Goal: Information Seeking & Learning: Learn about a topic

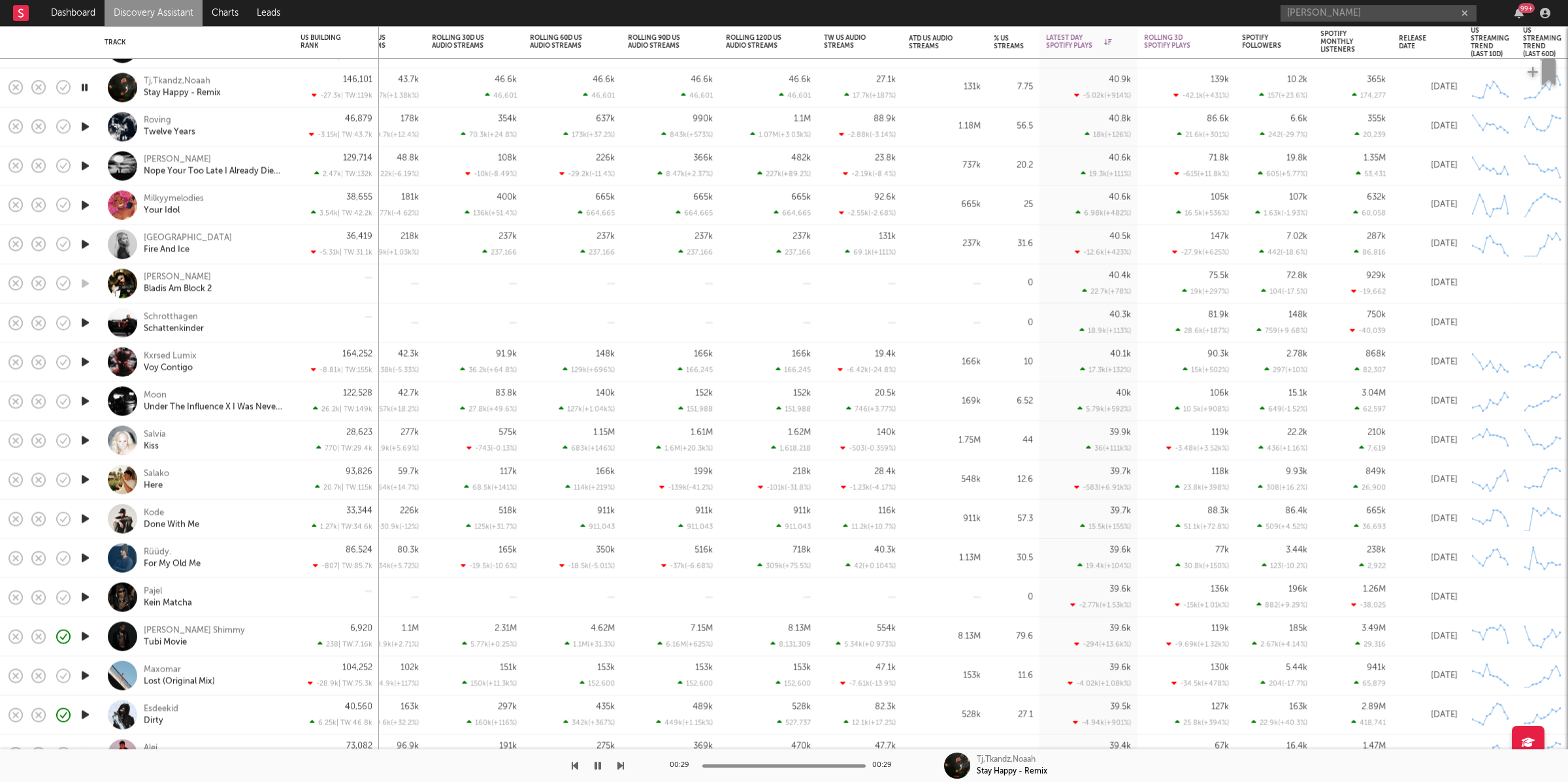
click at [618, 764] on icon "button" at bounding box center [620, 765] width 7 height 10
click at [615, 766] on div at bounding box center [312, 766] width 624 height 32
click at [619, 768] on icon "button" at bounding box center [620, 765] width 7 height 10
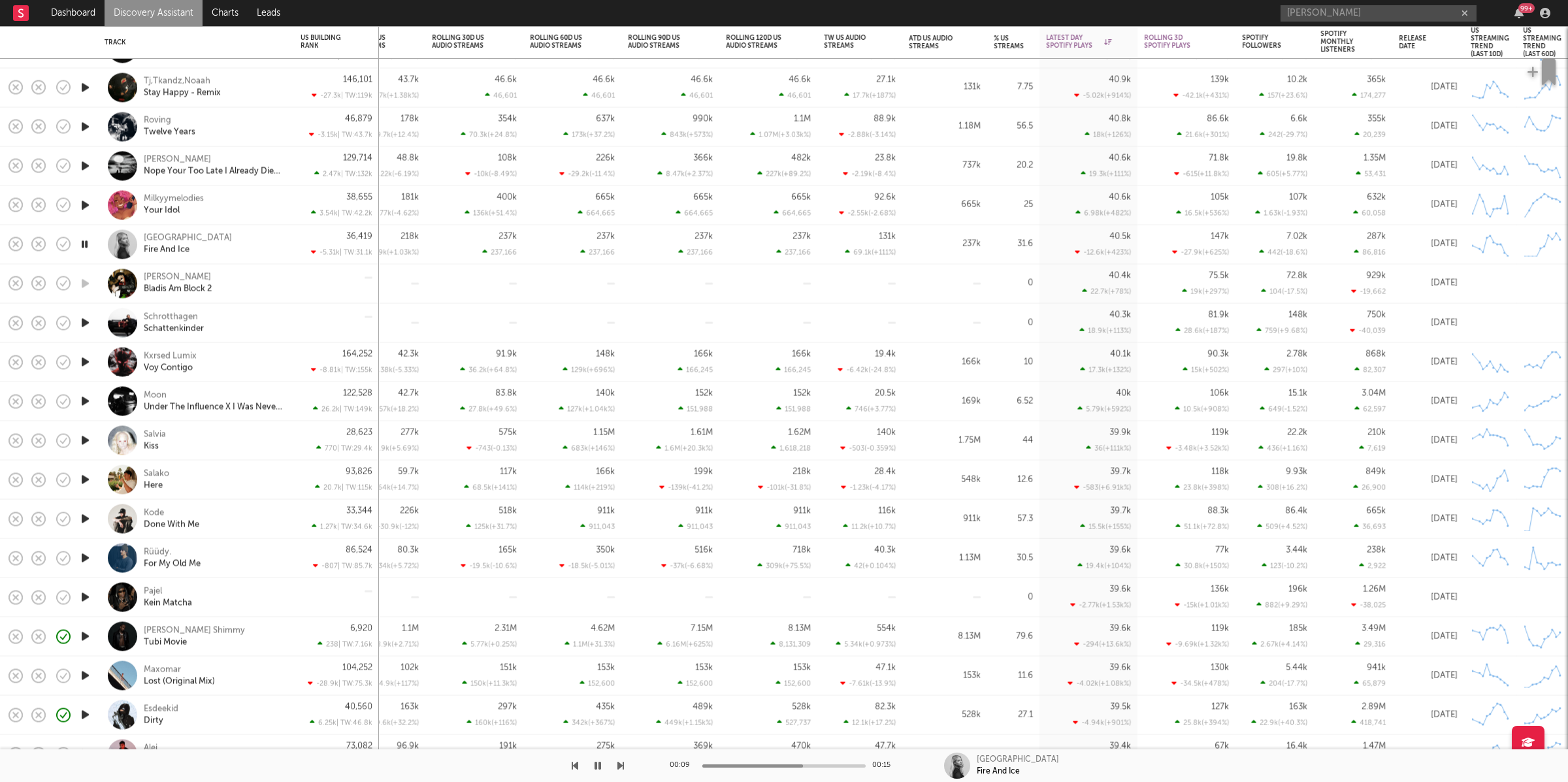
click at [621, 766] on icon "button" at bounding box center [620, 765] width 7 height 10
click at [244, 323] on div "Schrotthagen Schattenkinder" at bounding box center [214, 322] width 140 height 24
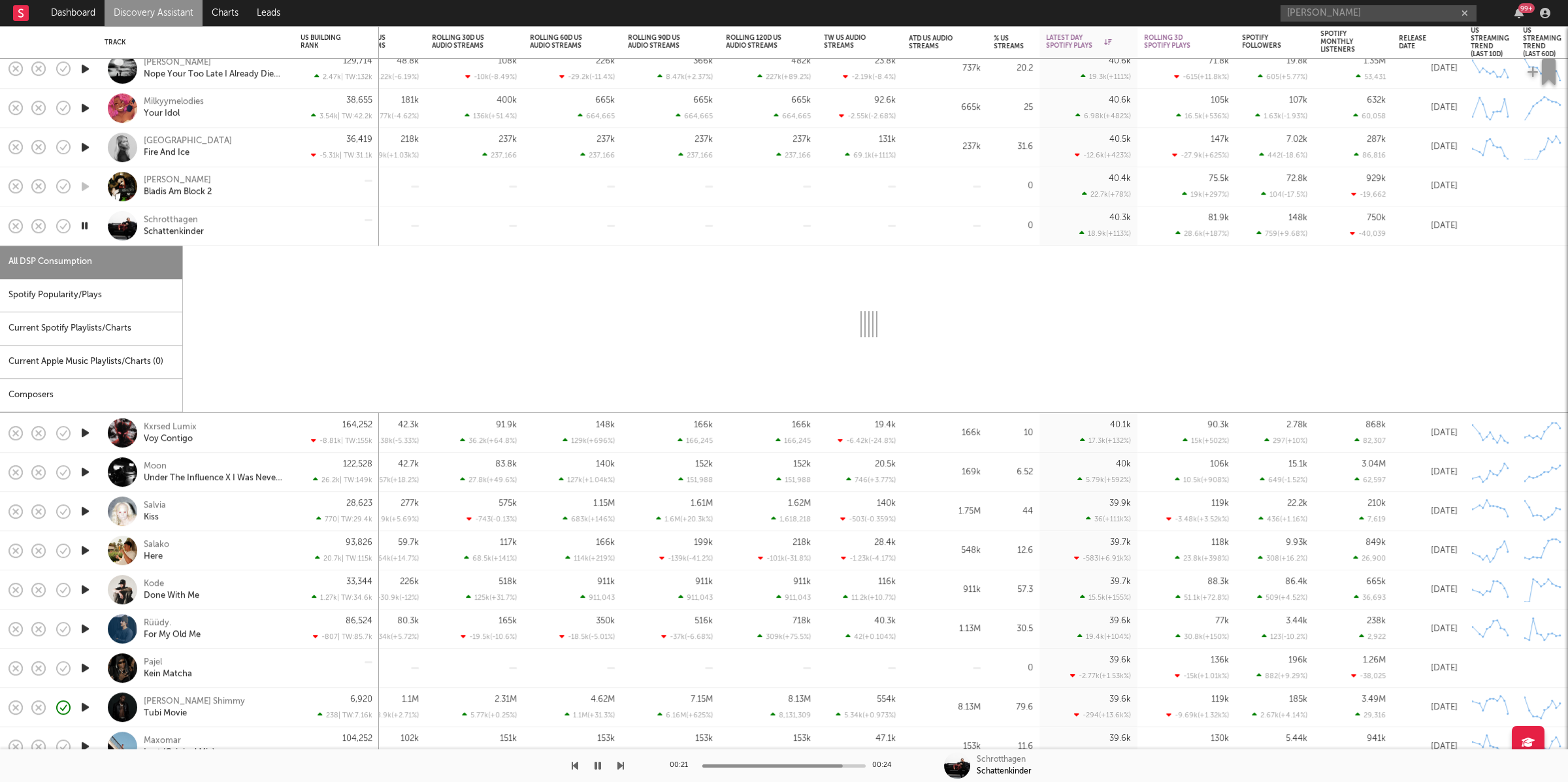
select select "1w"
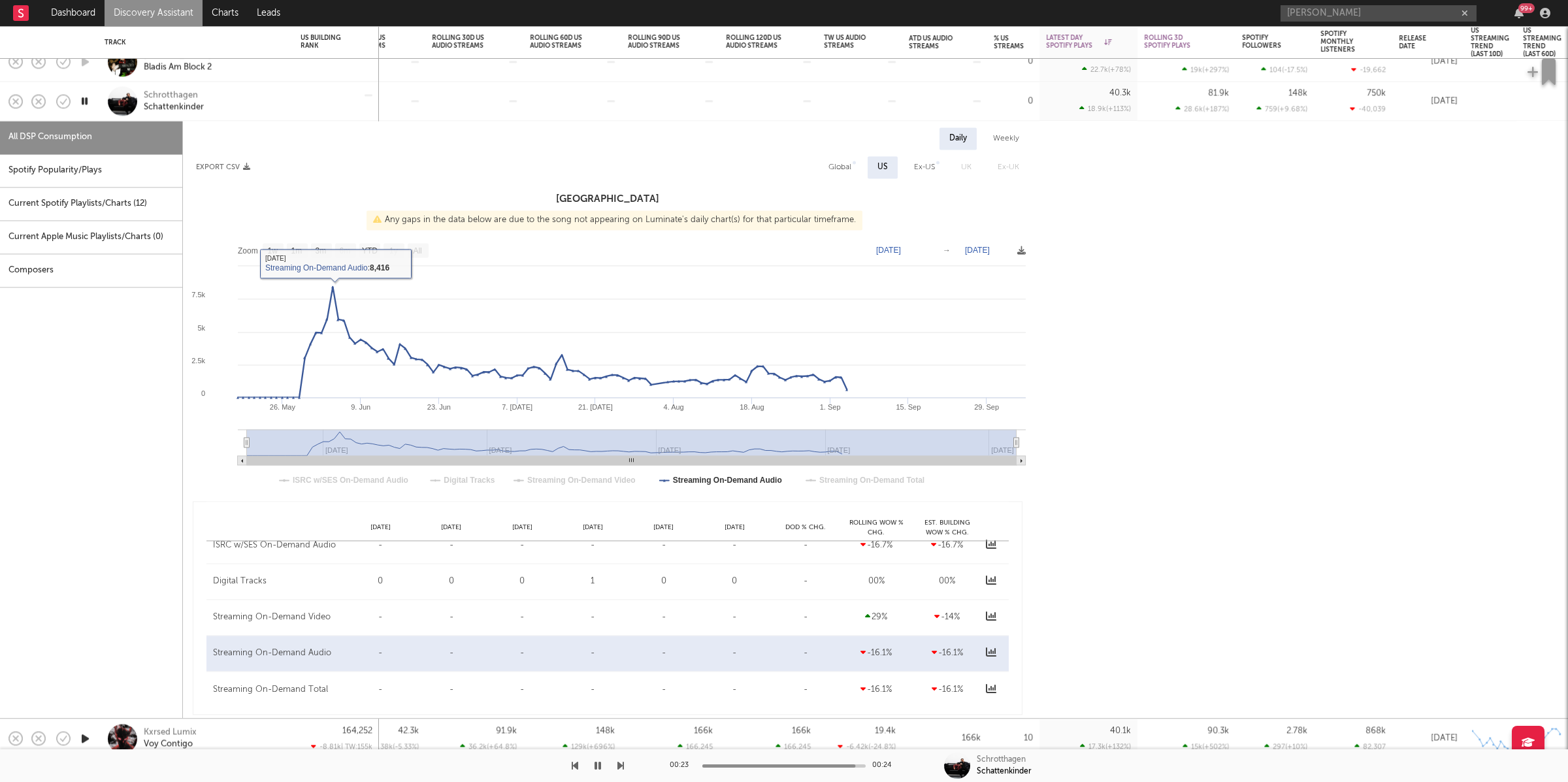
click at [146, 163] on div "Spotify Popularity/Plays" at bounding box center [91, 171] width 182 height 33
select select "1w"
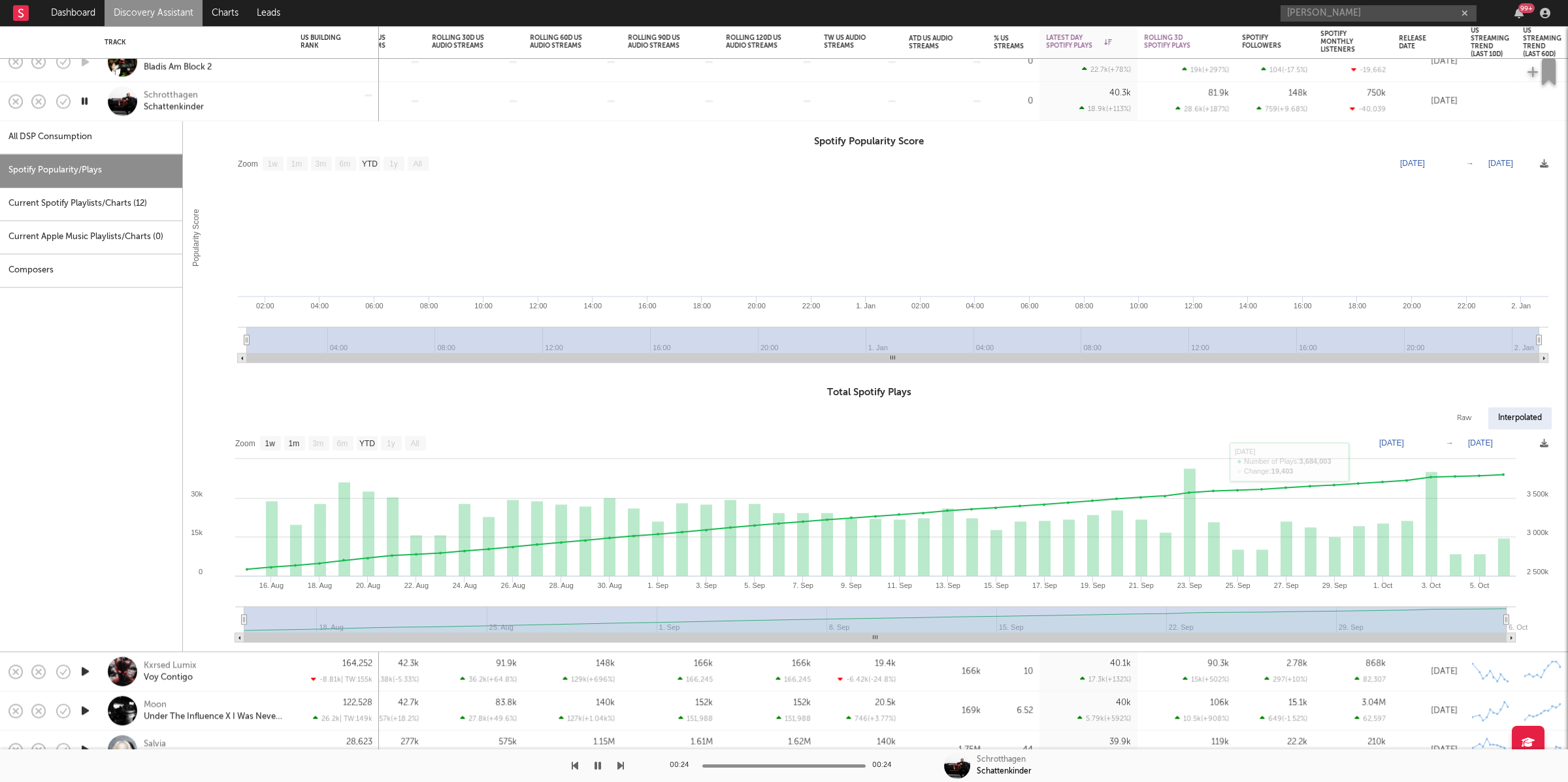
click at [277, 107] on div "Schrotthagen Schattenkinder" at bounding box center [214, 101] width 140 height 24
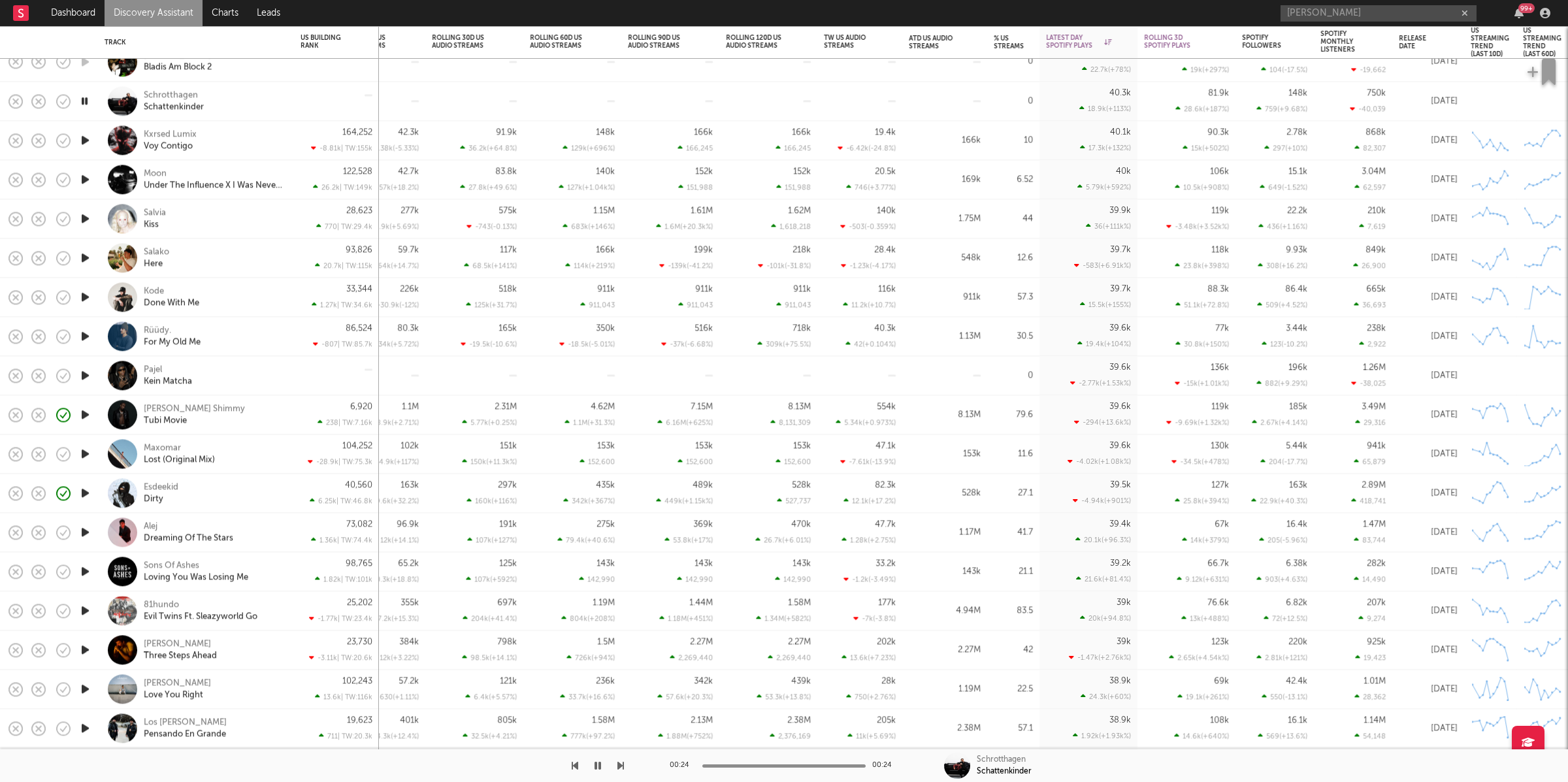
click at [616, 764] on div at bounding box center [312, 766] width 624 height 32
click at [617, 770] on icon "button" at bounding box center [620, 765] width 7 height 10
click at [618, 767] on icon "button" at bounding box center [620, 765] width 7 height 10
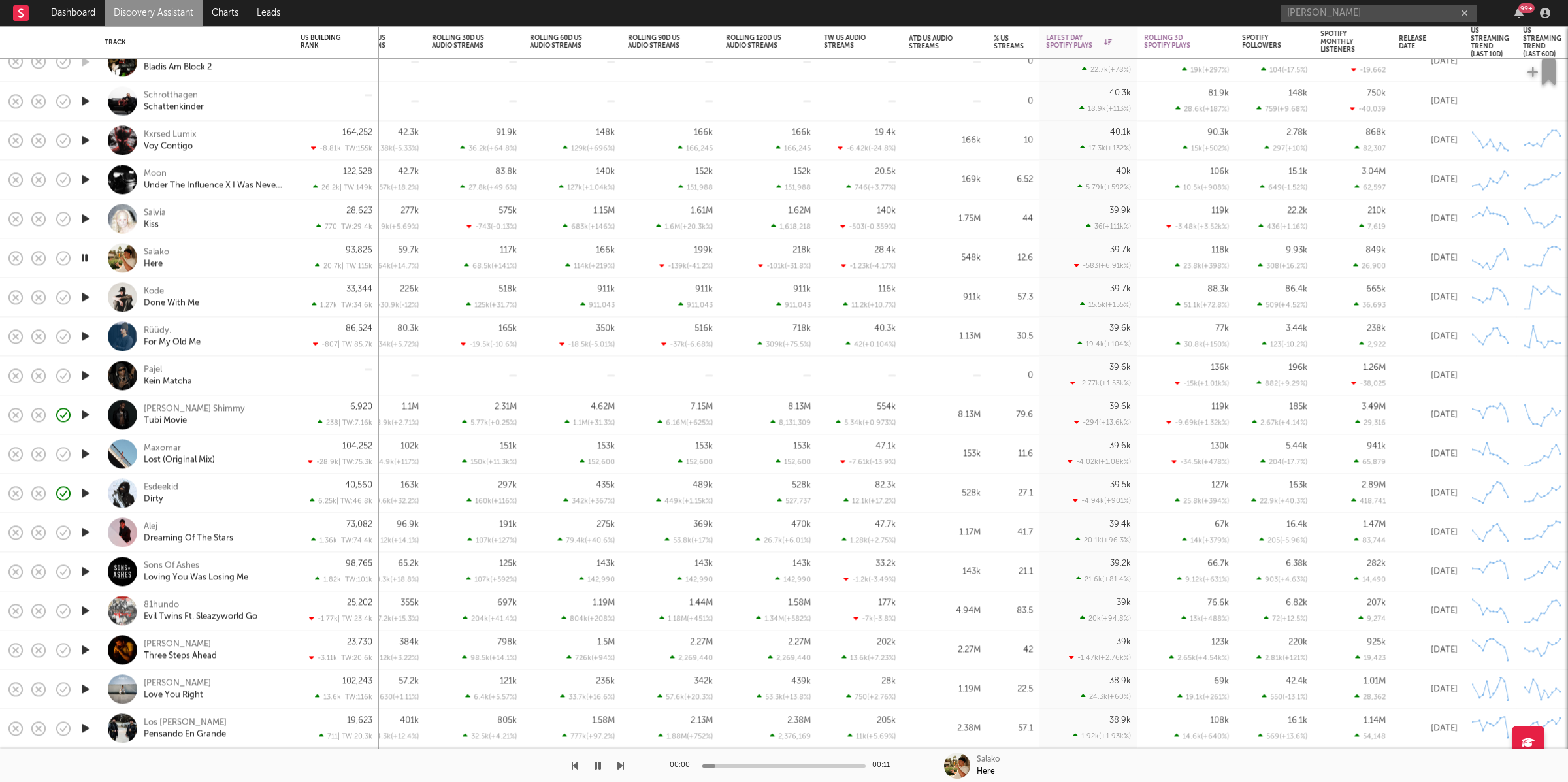
click at [618, 767] on icon "button" at bounding box center [620, 765] width 7 height 10
click at [251, 333] on div "Rüüdy. For My Old Me" at bounding box center [214, 336] width 140 height 24
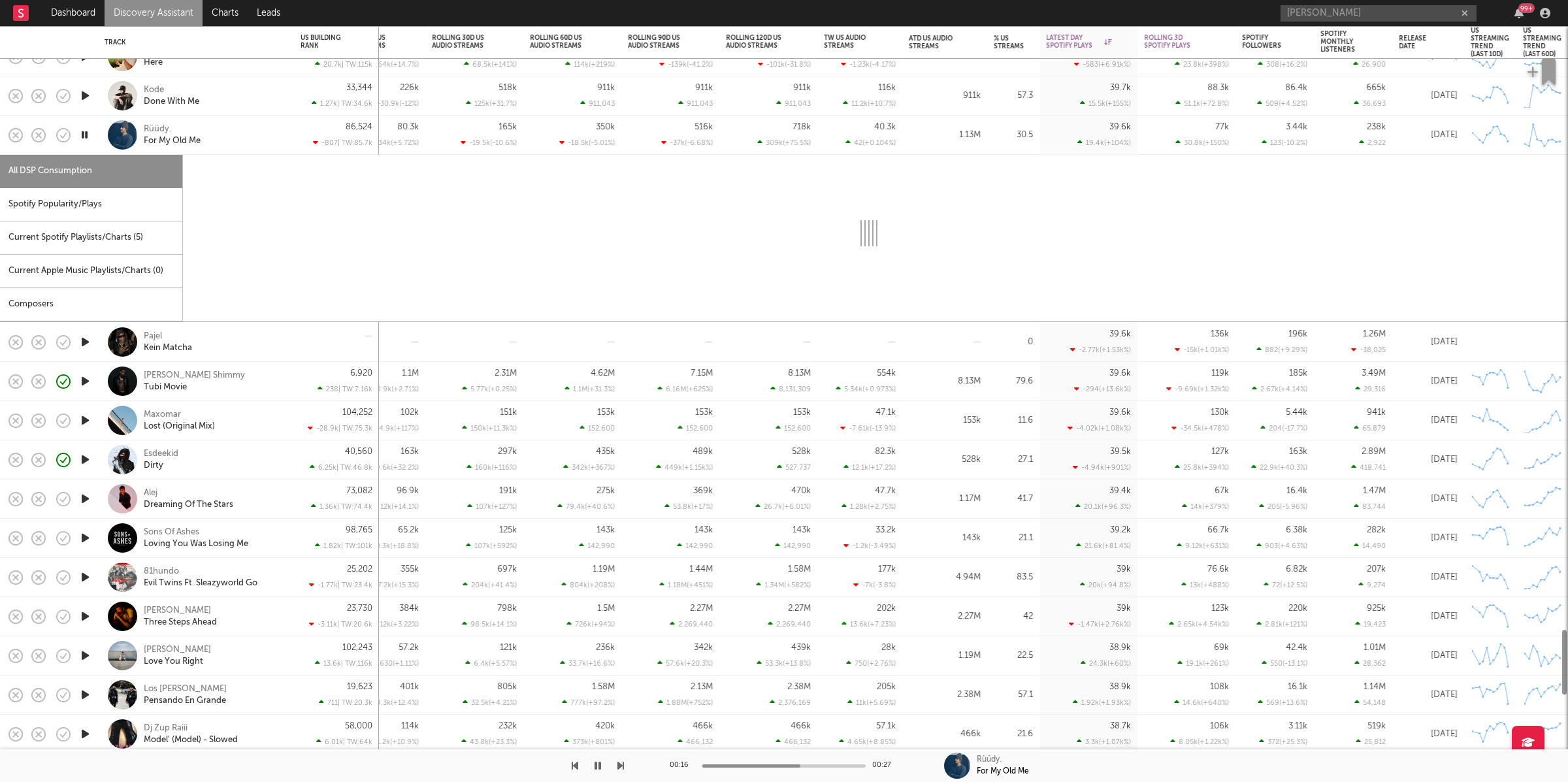
select select "6m"
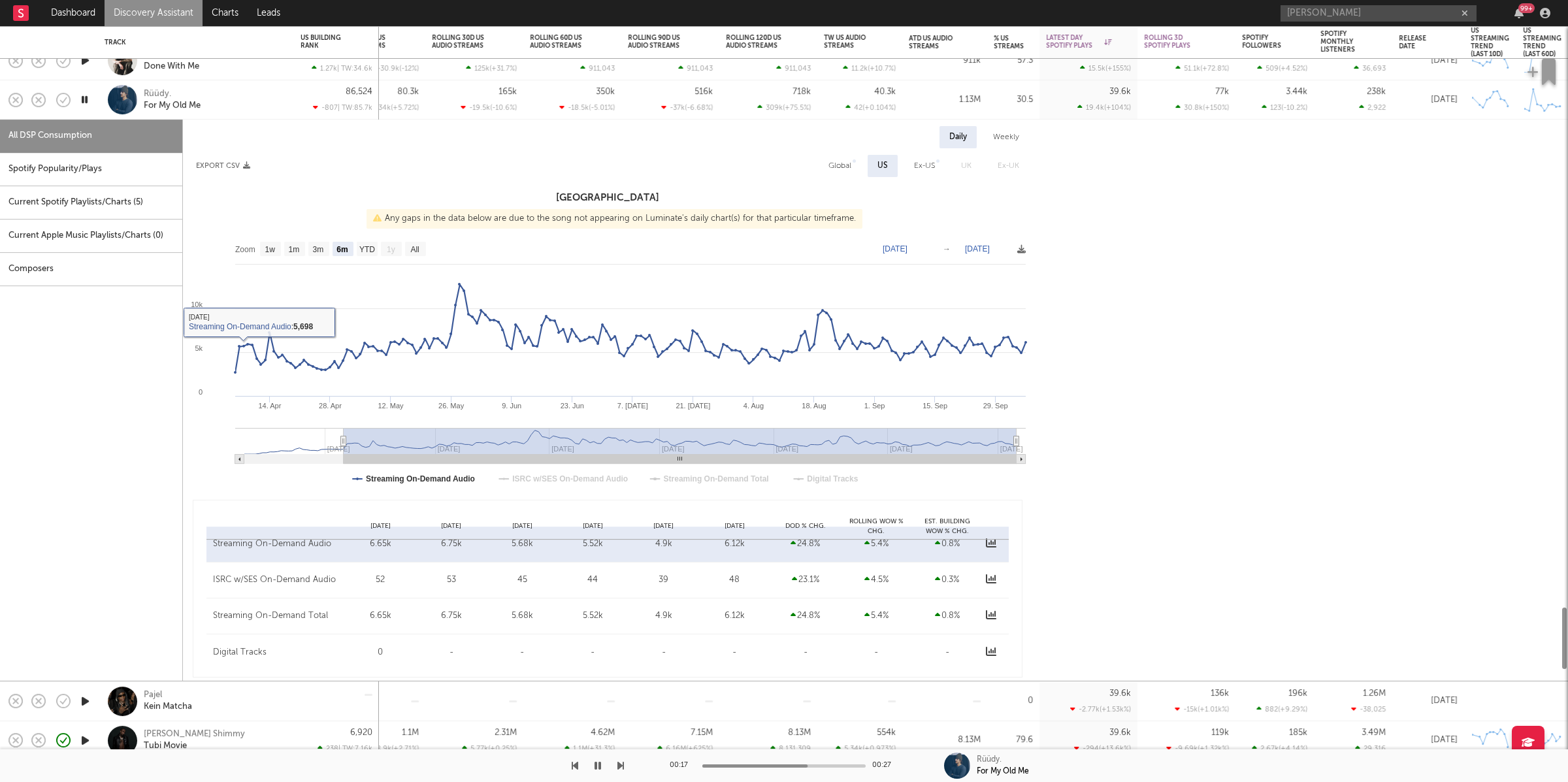
click at [80, 171] on div "Spotify Popularity/Plays" at bounding box center [91, 169] width 182 height 33
select select "1w"
select select "6m"
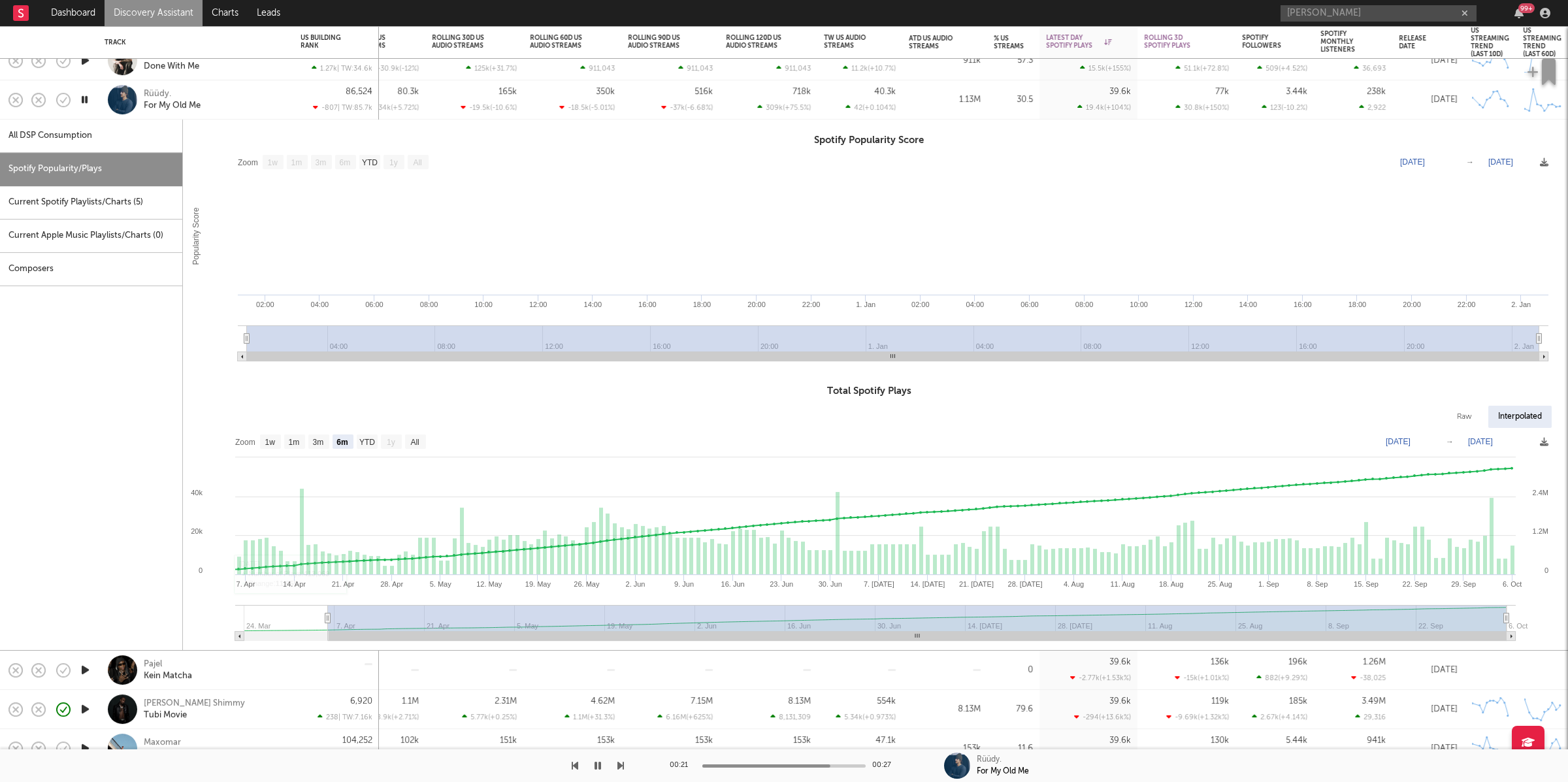
type input "2025-04-05"
select select "All"
type input "2025-03-24"
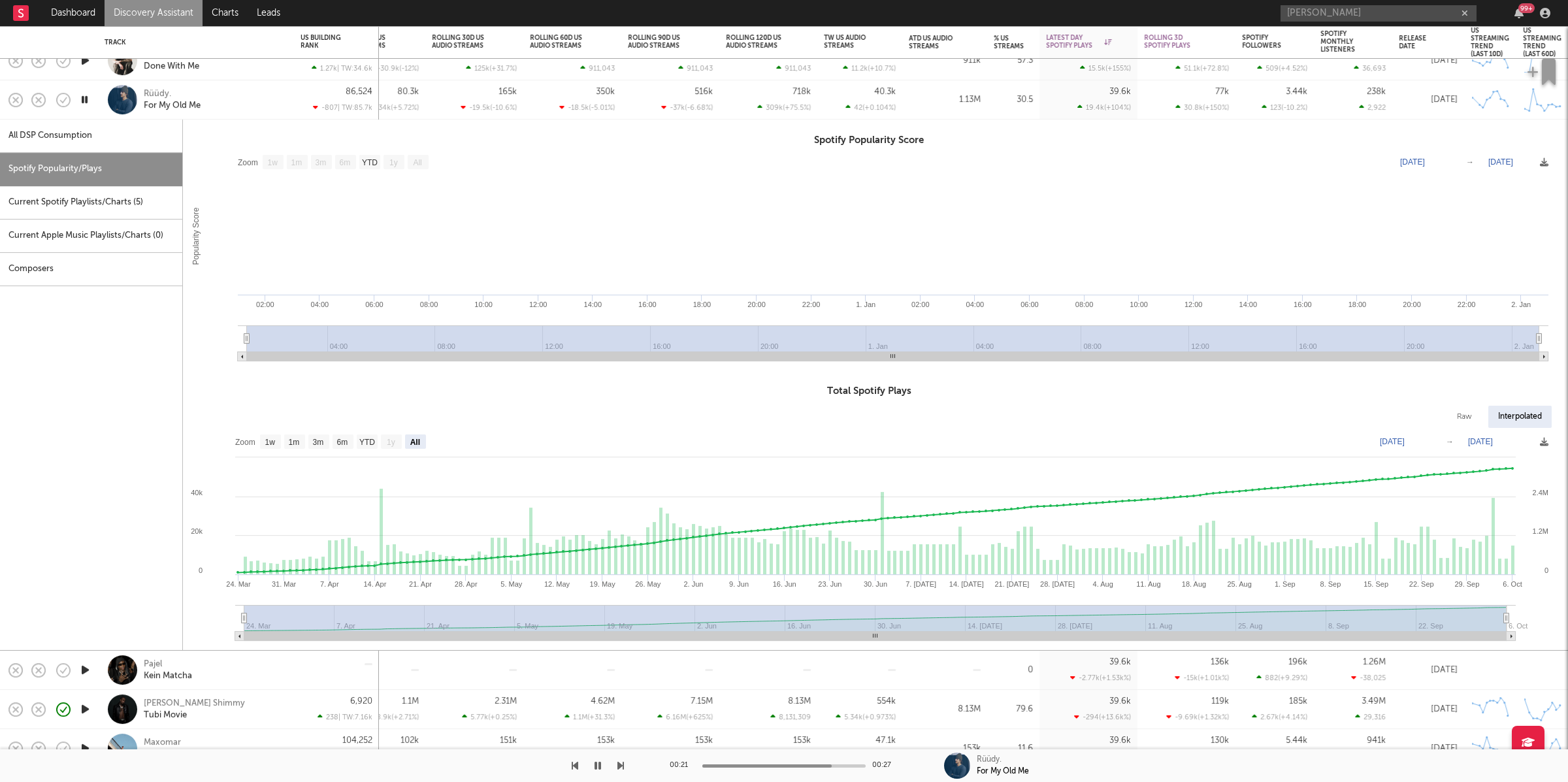
drag, startPoint x: 329, startPoint y: 615, endPoint x: 98, endPoint y: 627, distance: 231.3
click at [98, 627] on div "All DSP Consumption Spotify Popularity/Plays Current Spotify Playlists/Charts (…" at bounding box center [777, 384] width 1555 height 530
click at [247, 93] on div "Rüüdy. For My Old Me" at bounding box center [214, 99] width 140 height 24
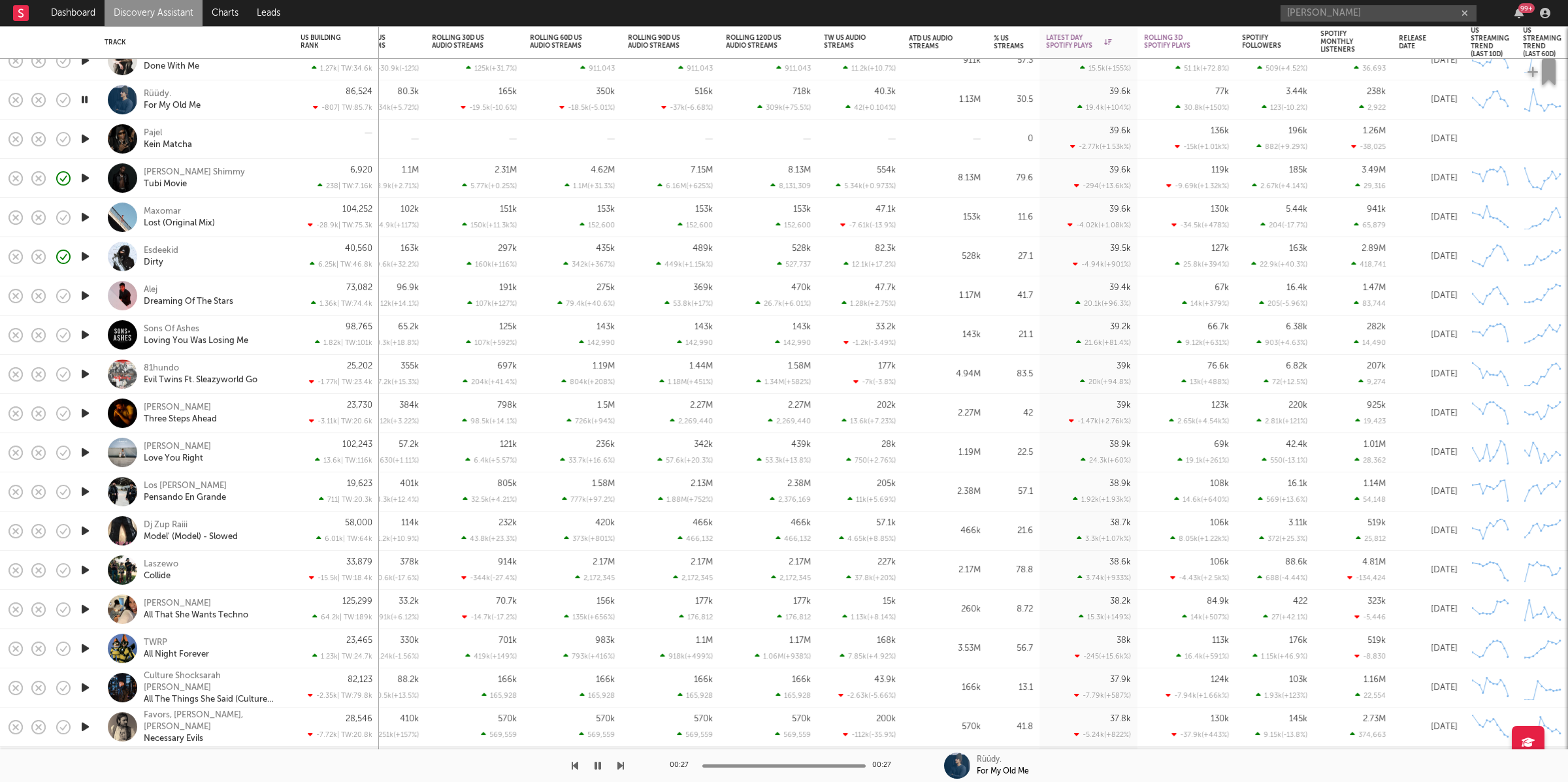
drag, startPoint x: 84, startPoint y: 135, endPoint x: 105, endPoint y: 138, distance: 21.2
click at [85, 135] on icon "button" at bounding box center [85, 138] width 13 height 16
click at [617, 764] on icon "button" at bounding box center [620, 765] width 7 height 10
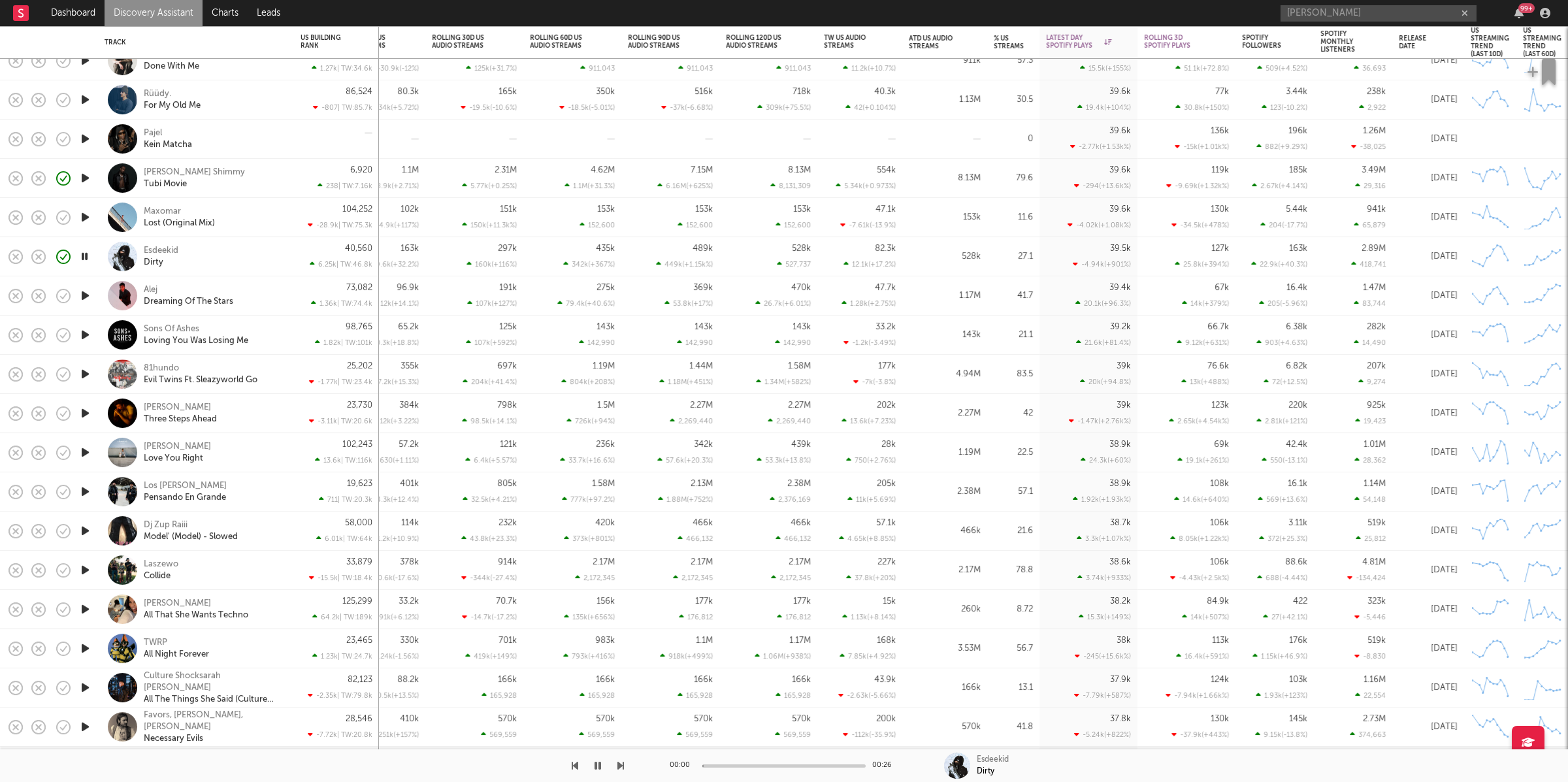
click at [617, 764] on icon "button" at bounding box center [620, 765] width 7 height 10
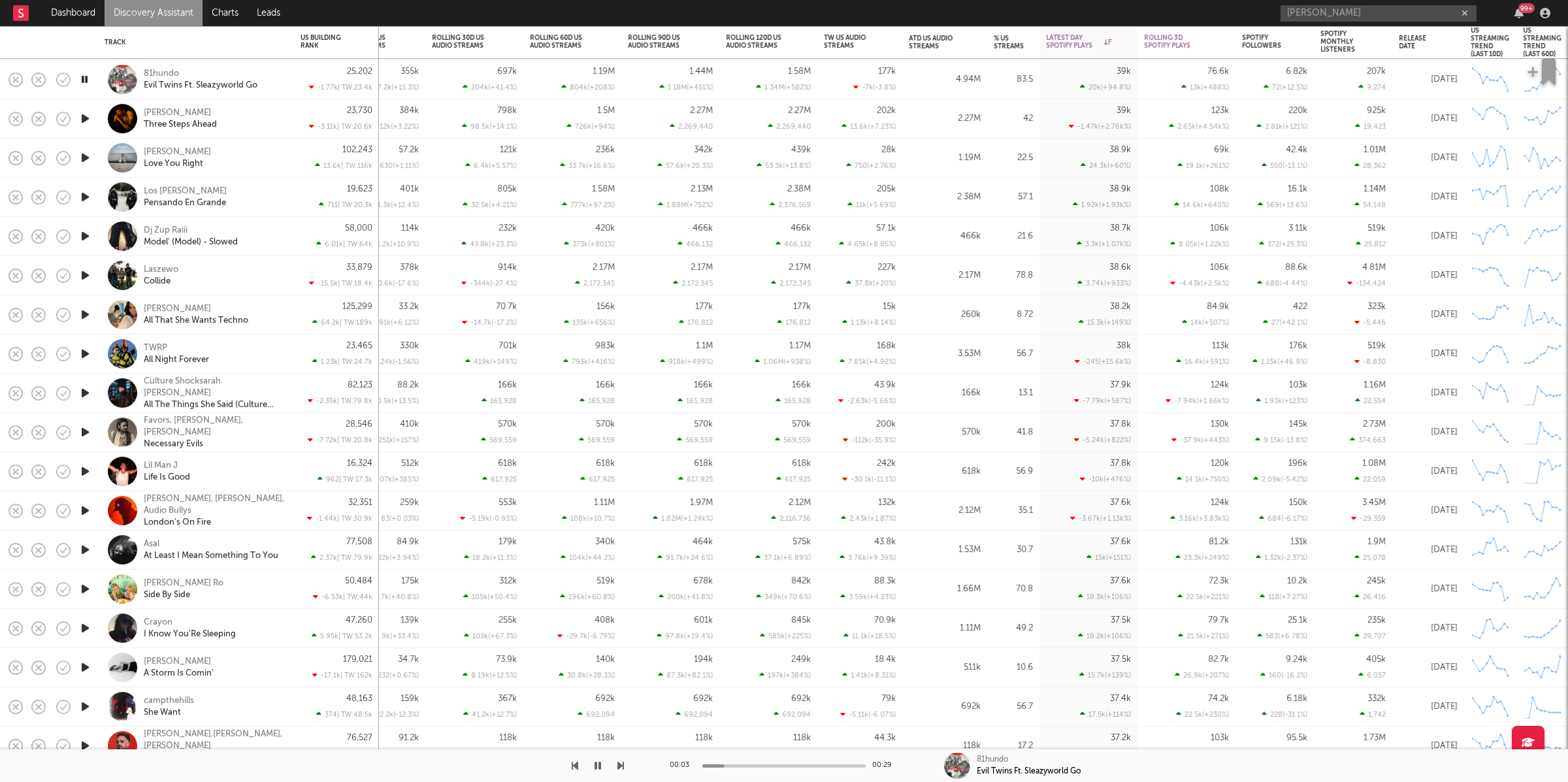
click at [280, 75] on div "81hundo Evil Twins Ft. Sleazyworld Go" at bounding box center [214, 79] width 140 height 24
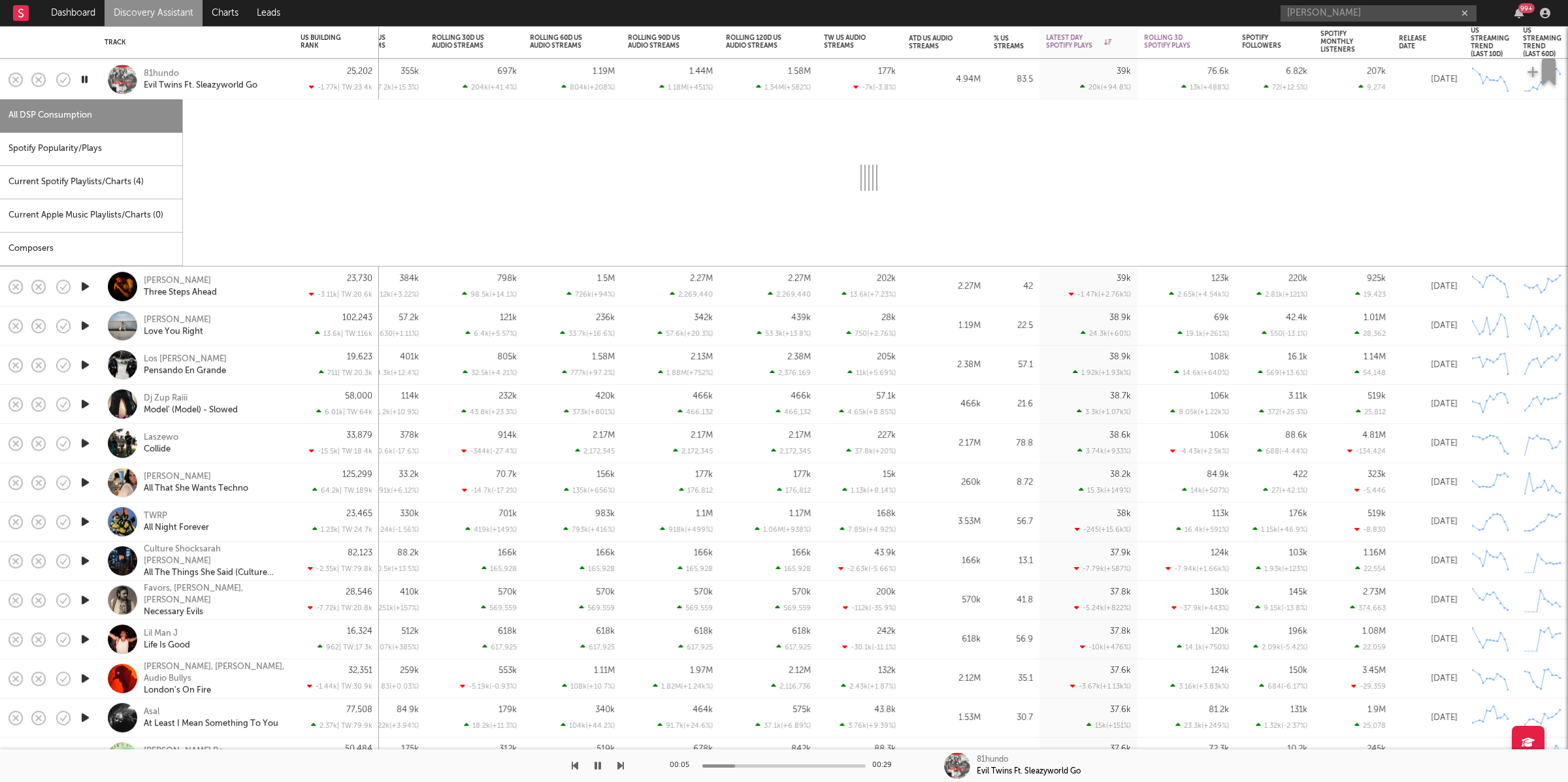
select select "6m"
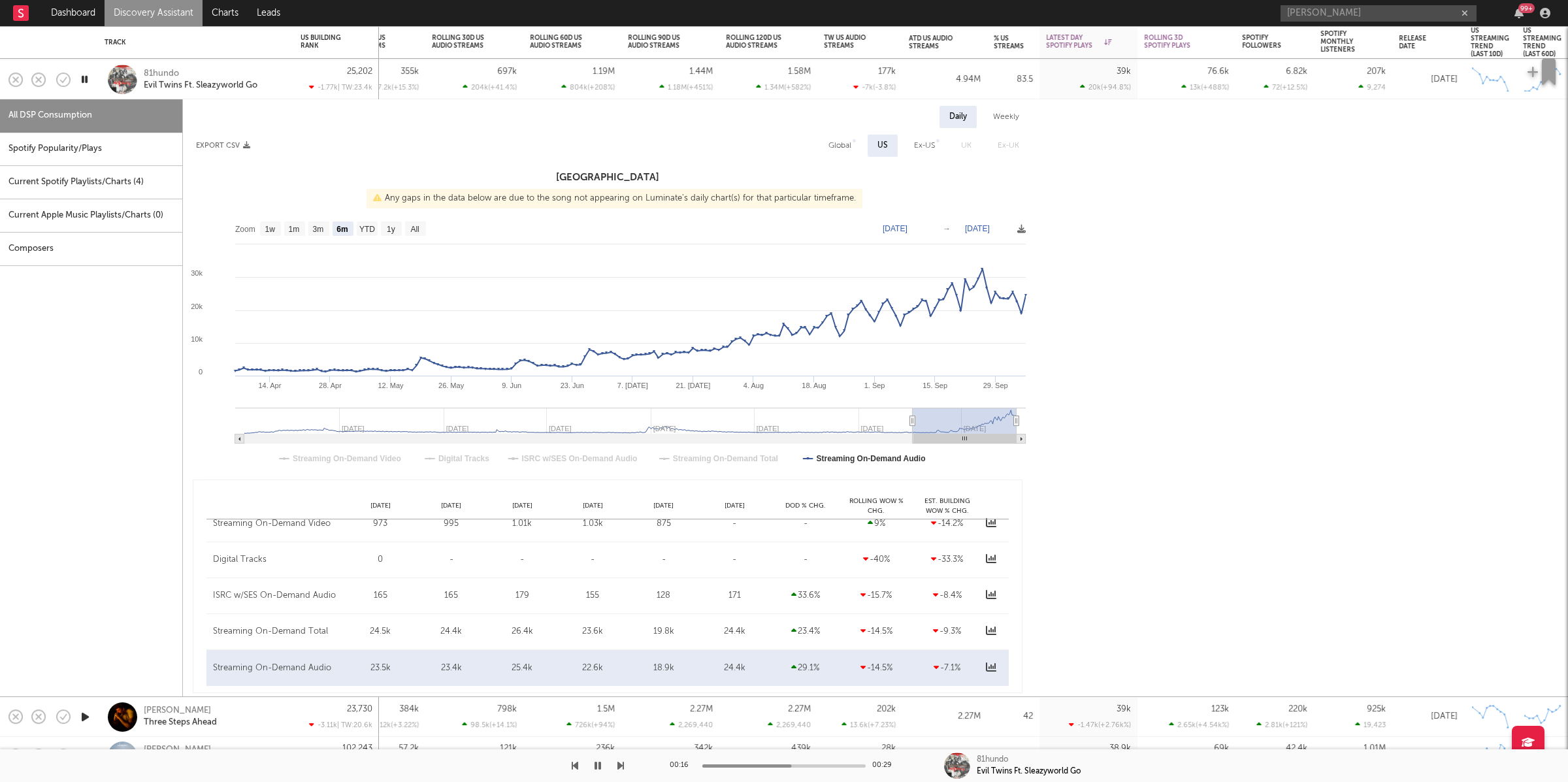
click at [86, 152] on div "Spotify Popularity/Plays" at bounding box center [91, 149] width 182 height 33
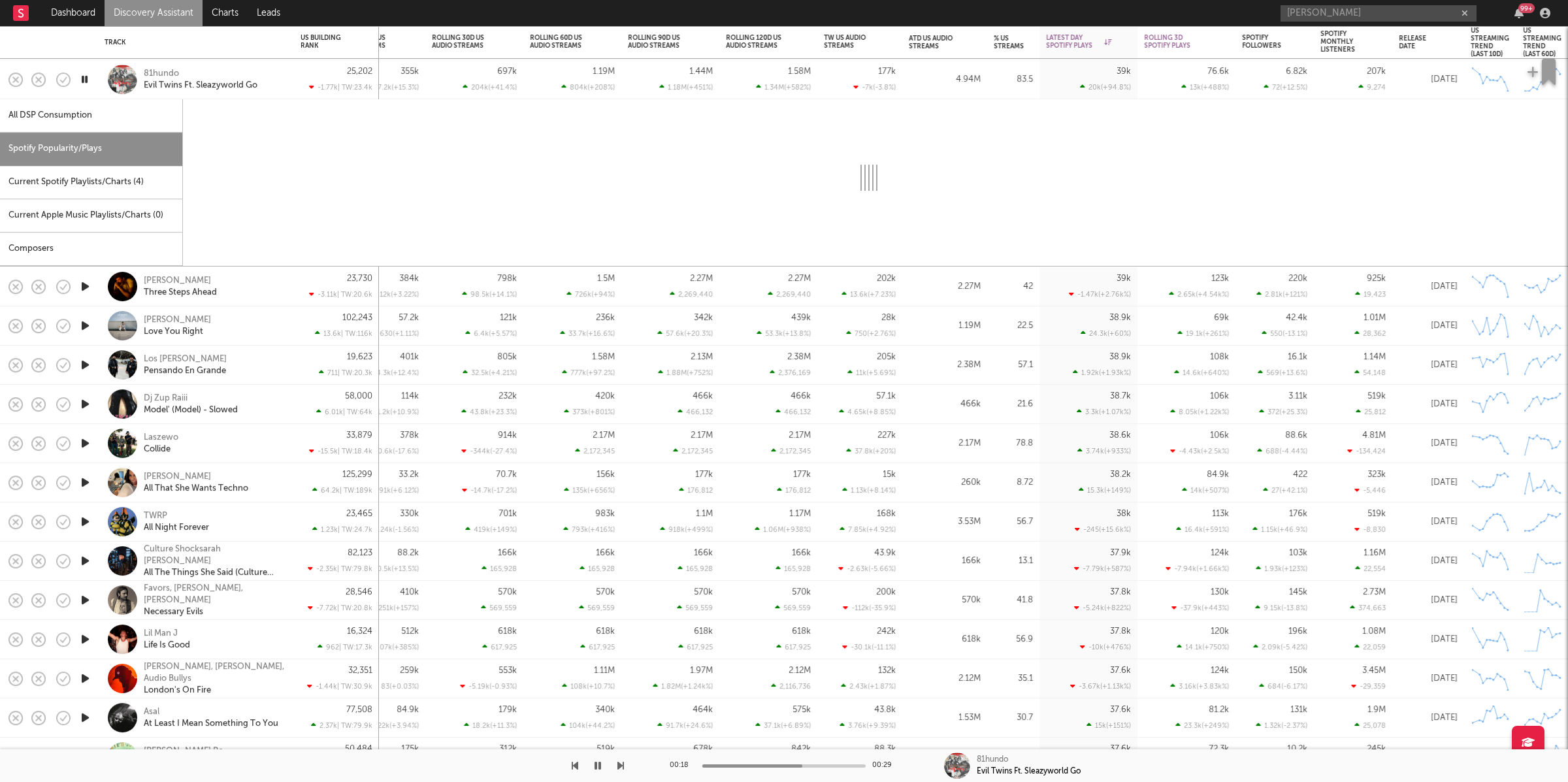
select select "1w"
select select "6m"
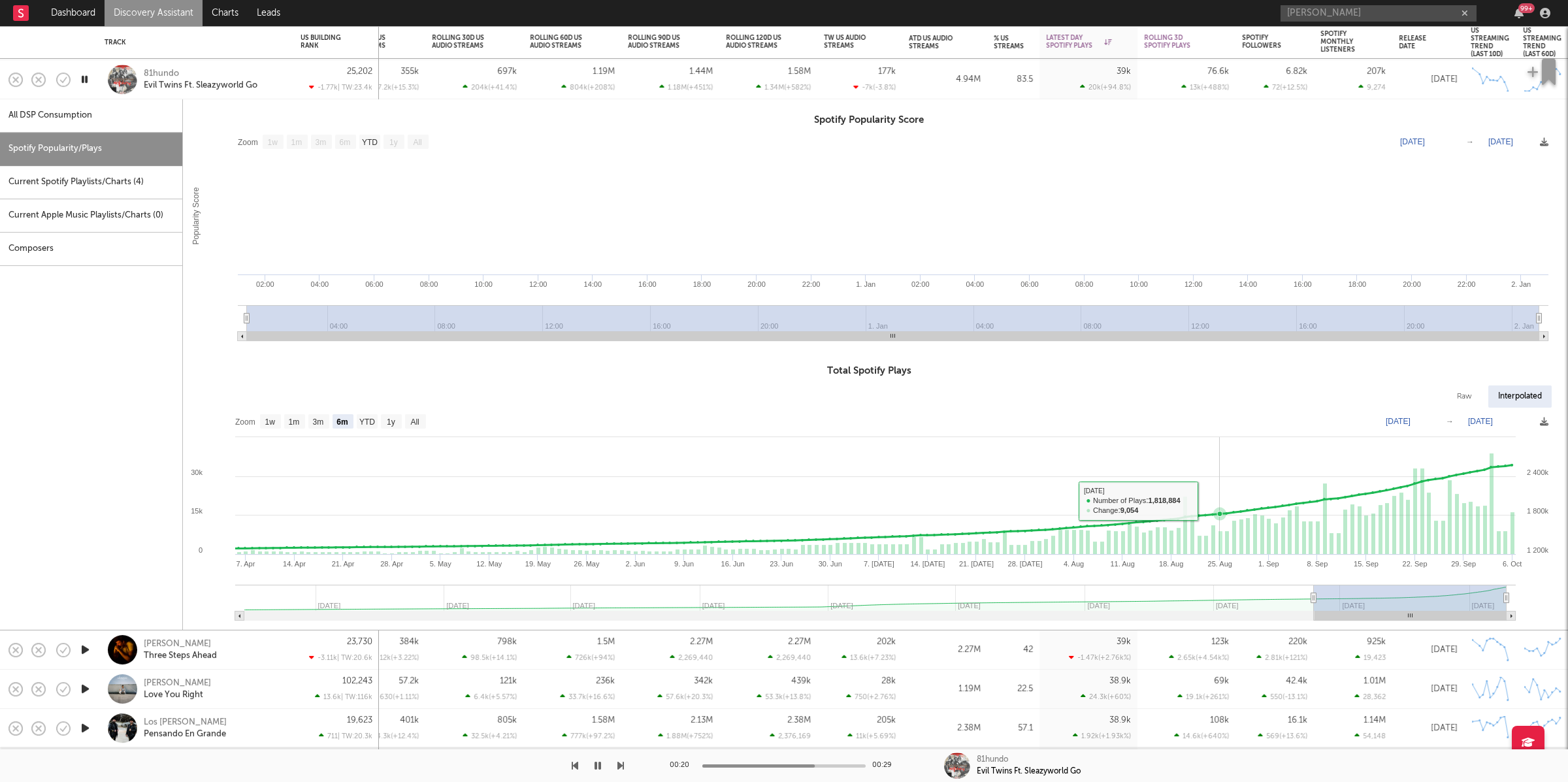
click at [1218, 501] on rect at bounding box center [869, 518] width 1372 height 222
click at [273, 72] on div "81hundo Evil Twins Ft. Sleazyworld Go" at bounding box center [214, 79] width 140 height 24
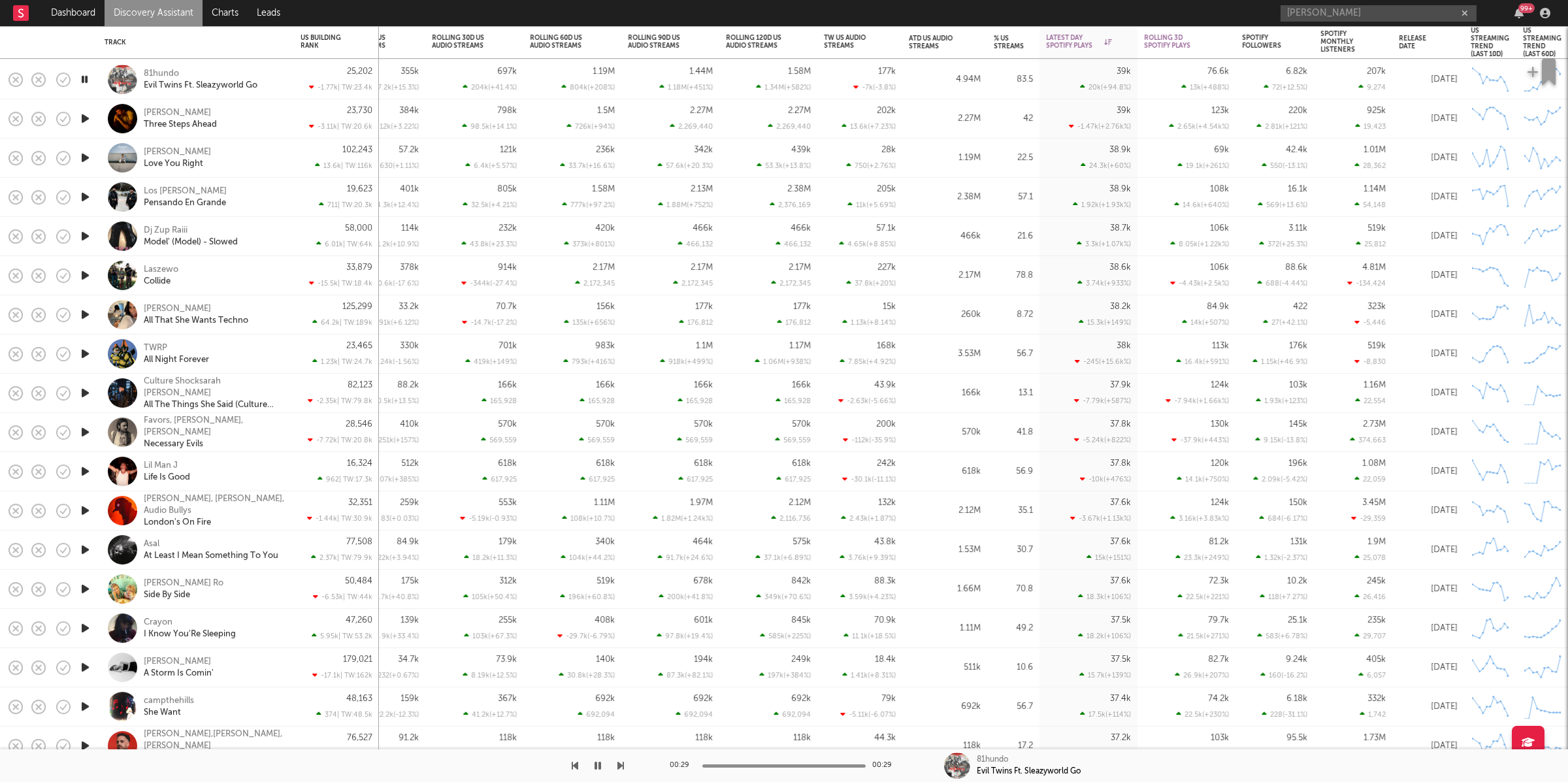
click at [88, 121] on icon "button" at bounding box center [85, 118] width 13 height 16
click at [621, 769] on icon "button" at bounding box center [620, 765] width 7 height 10
click at [620, 766] on icon "button" at bounding box center [620, 765] width 7 height 10
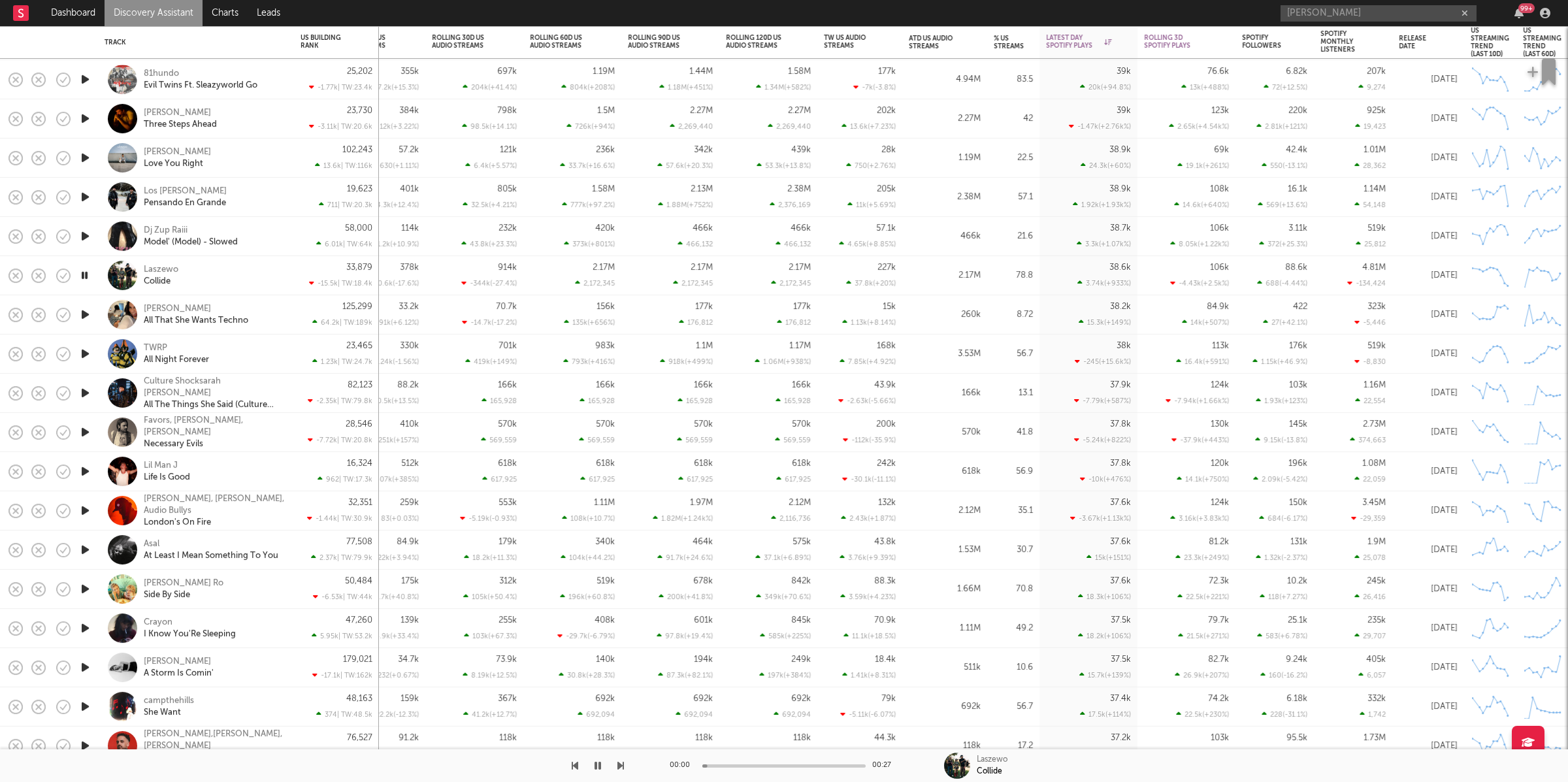
click at [620, 766] on icon "button" at bounding box center [620, 765] width 7 height 10
click at [619, 762] on icon "button" at bounding box center [620, 765] width 7 height 10
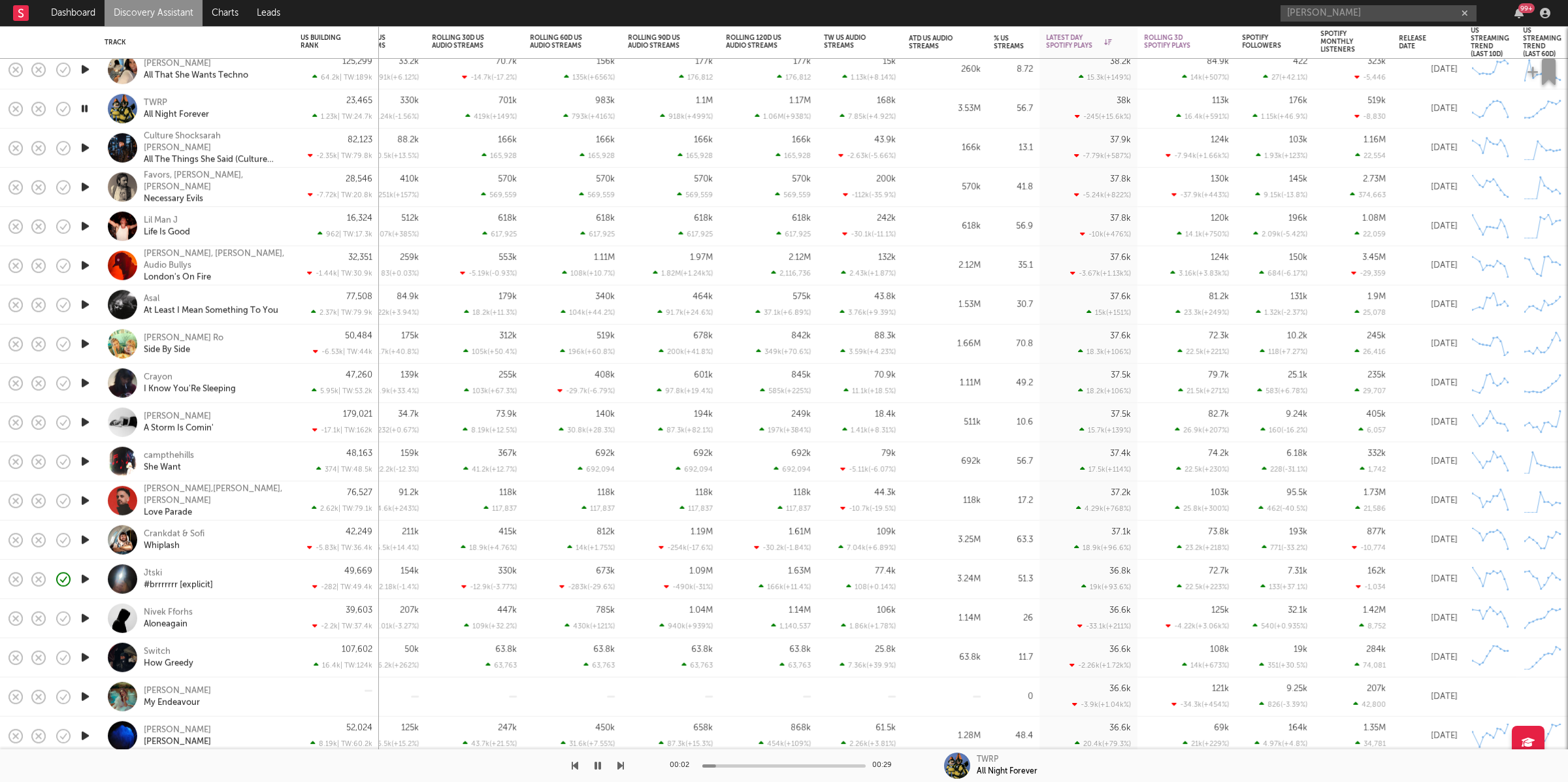
click at [619, 762] on icon "button" at bounding box center [620, 765] width 7 height 10
click at [620, 763] on icon "button" at bounding box center [620, 765] width 7 height 10
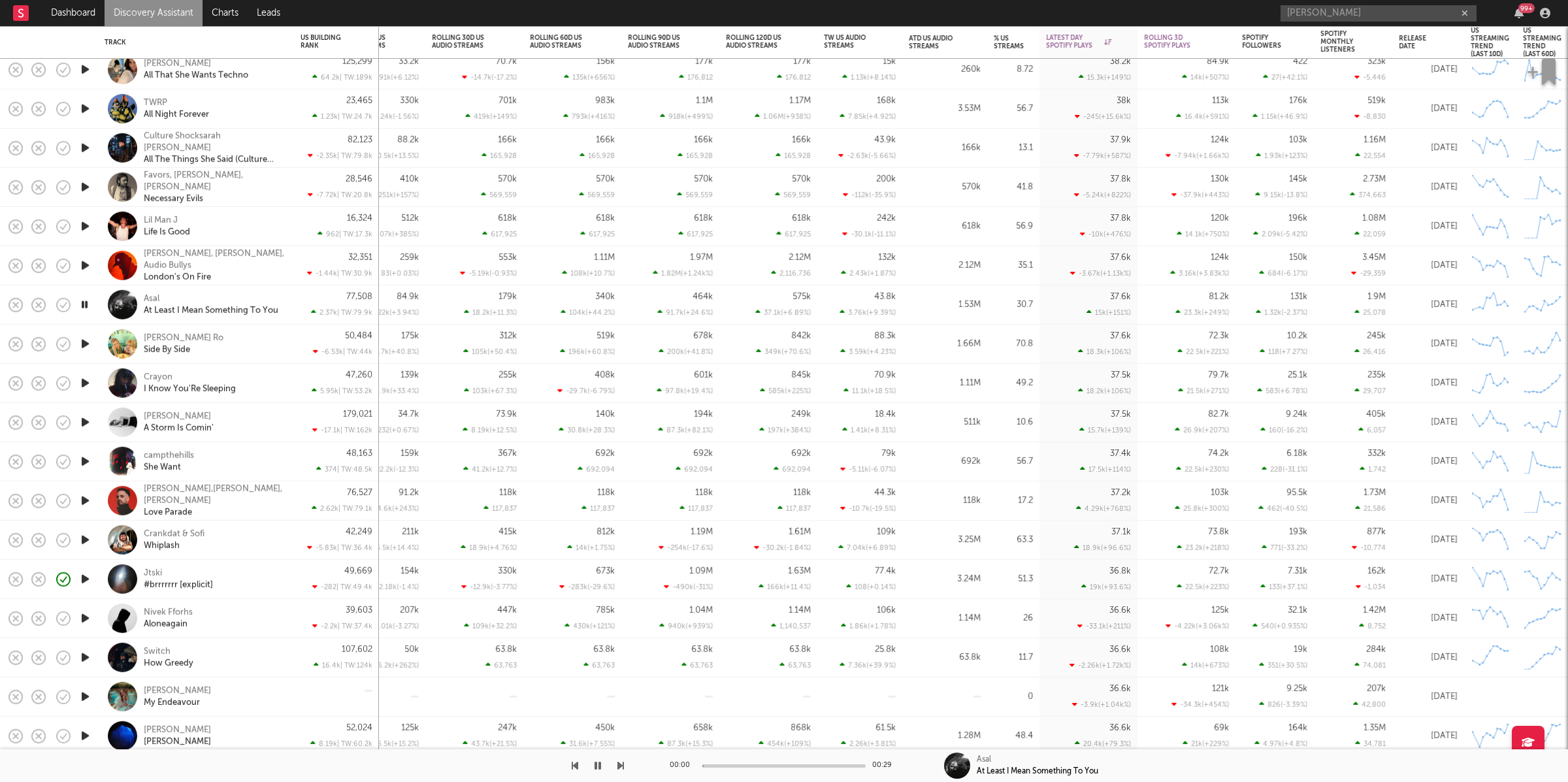
click at [620, 763] on icon "button" at bounding box center [620, 765] width 7 height 10
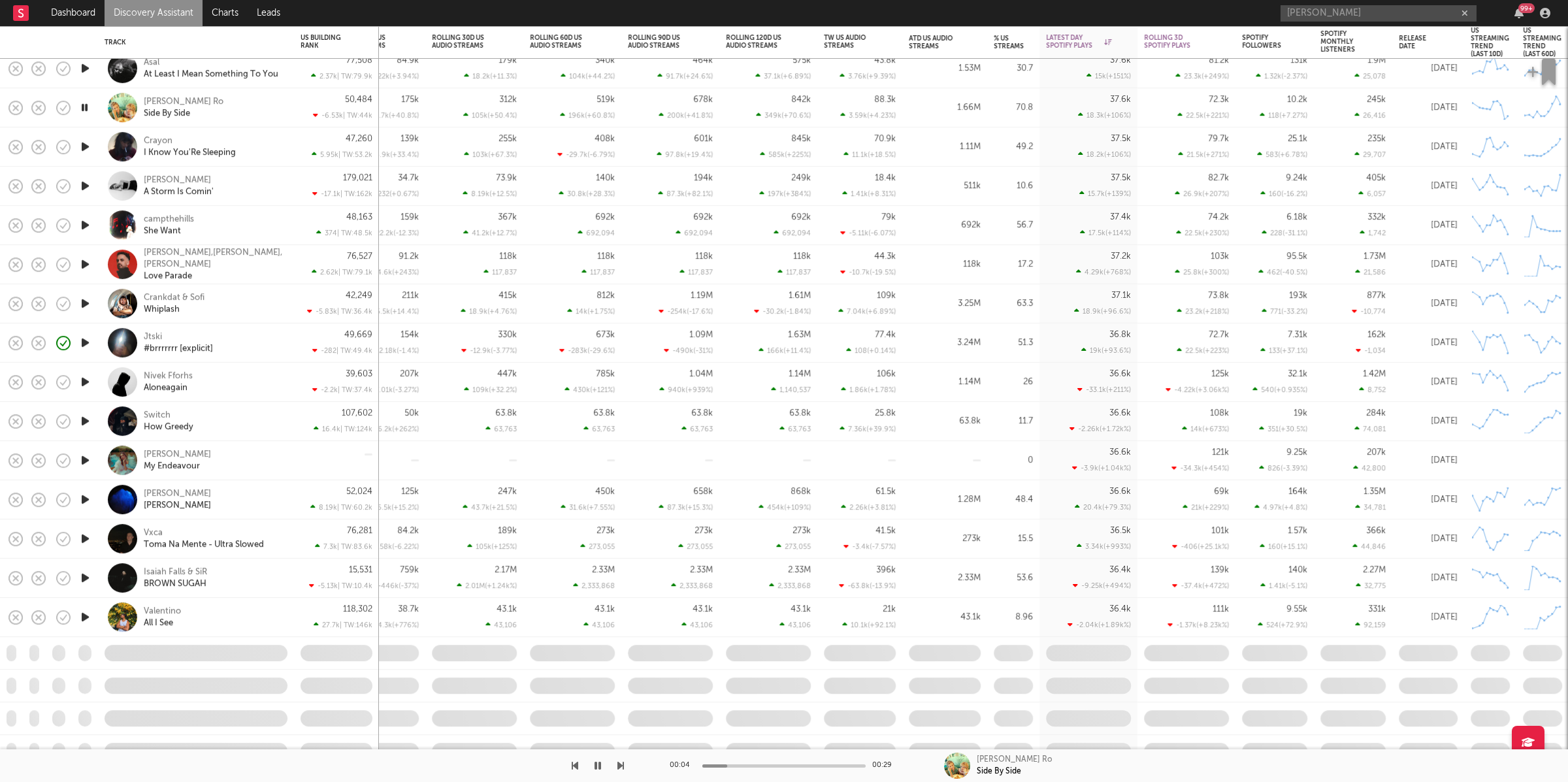
click at [621, 764] on icon "button" at bounding box center [620, 765] width 7 height 10
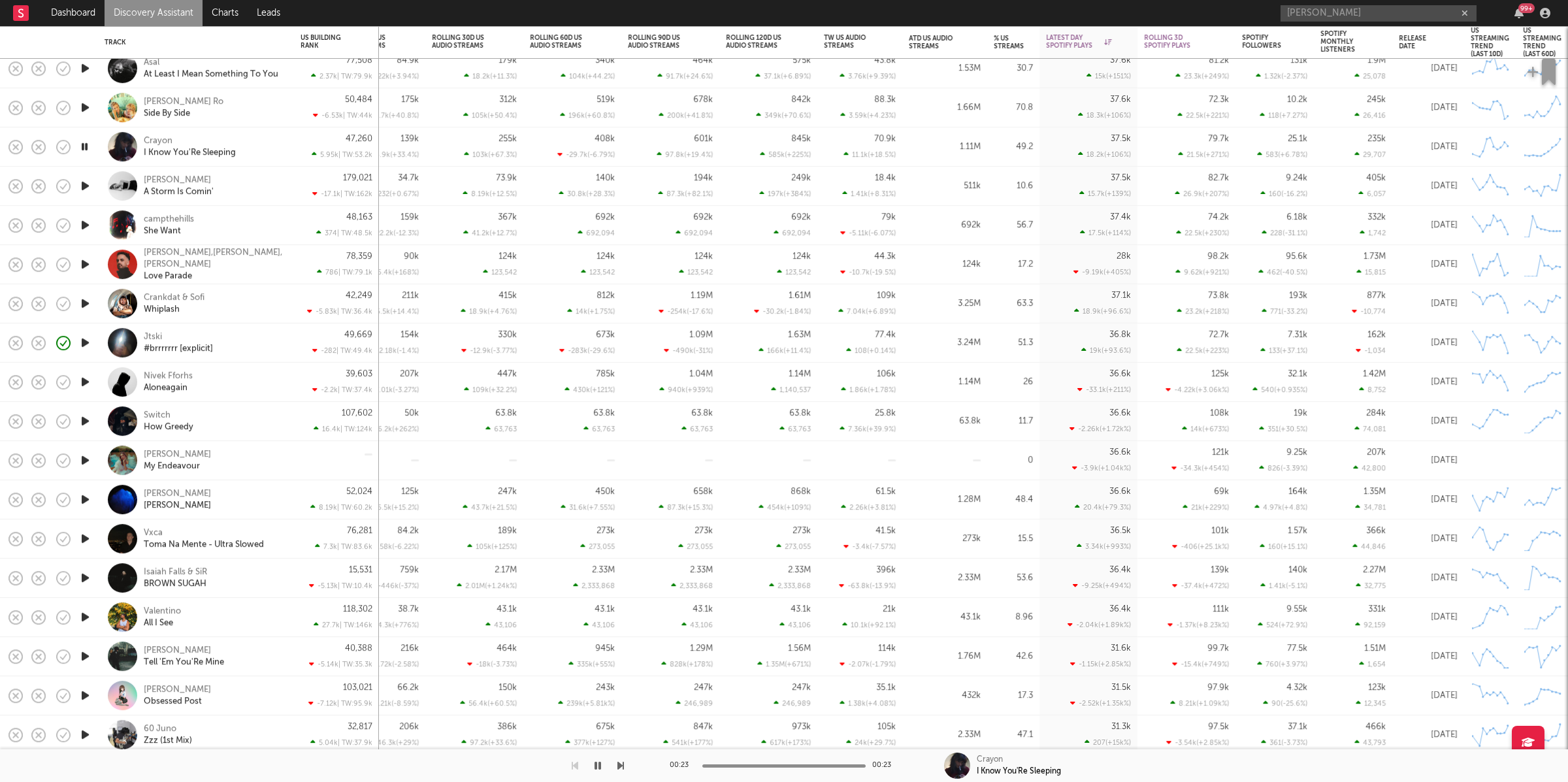
click at [261, 138] on div "Crayon I Know You'Re Sleeping" at bounding box center [214, 147] width 140 height 24
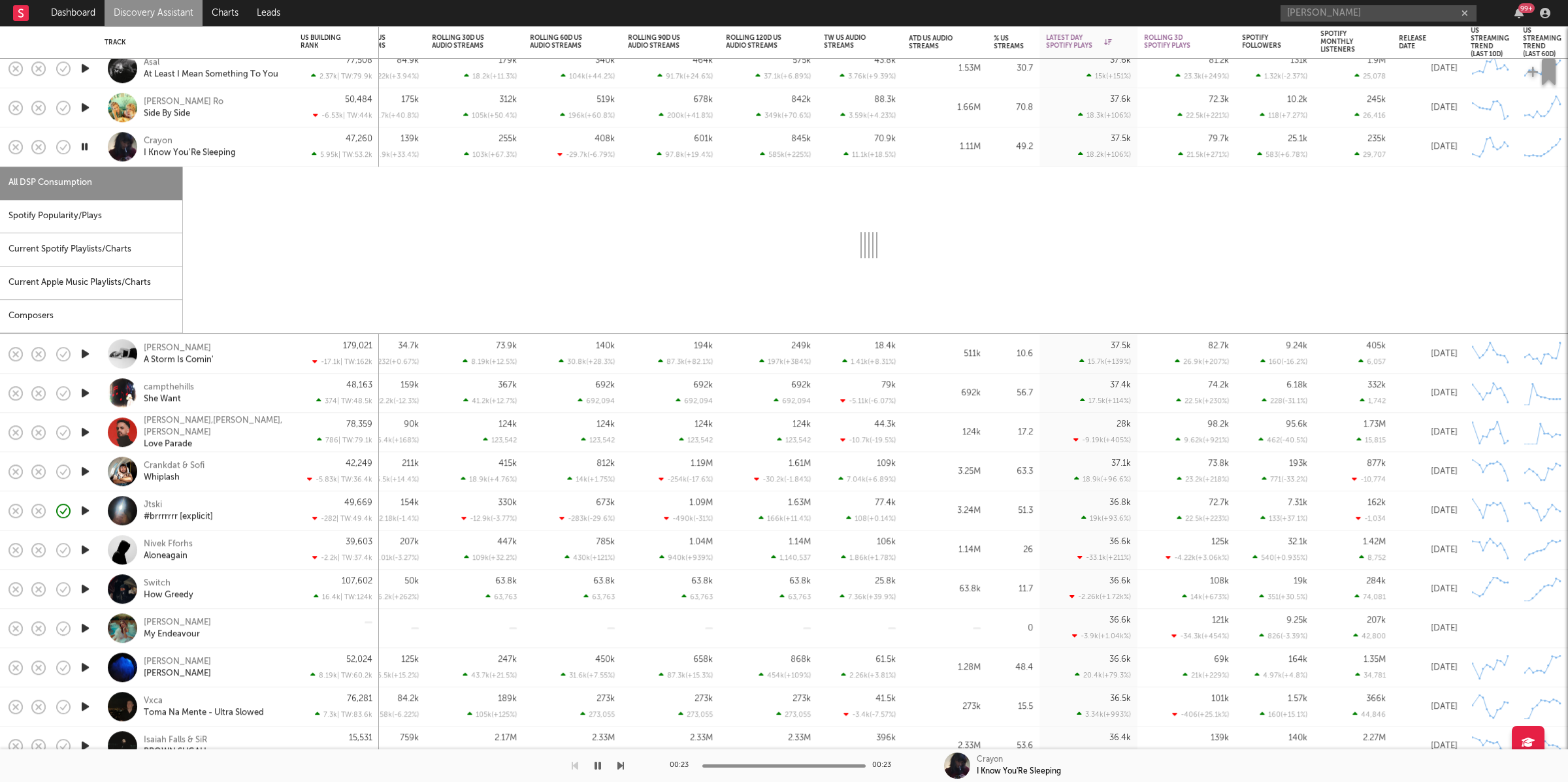
click at [125, 211] on div "Spotify Popularity/Plays" at bounding box center [91, 216] width 182 height 33
select select "1w"
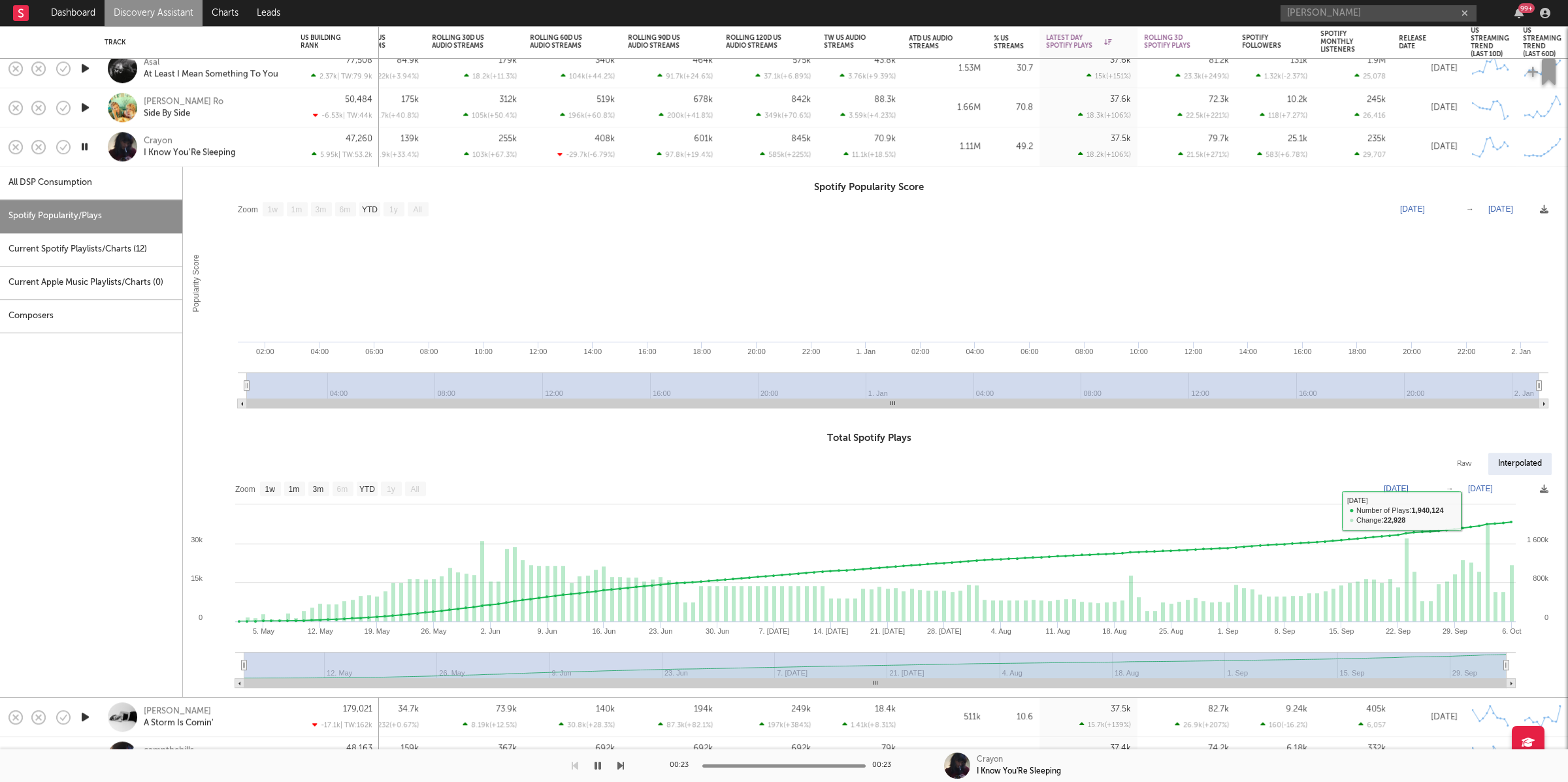
click at [254, 153] on div "Crayon I Know You'Re Sleeping" at bounding box center [214, 147] width 140 height 24
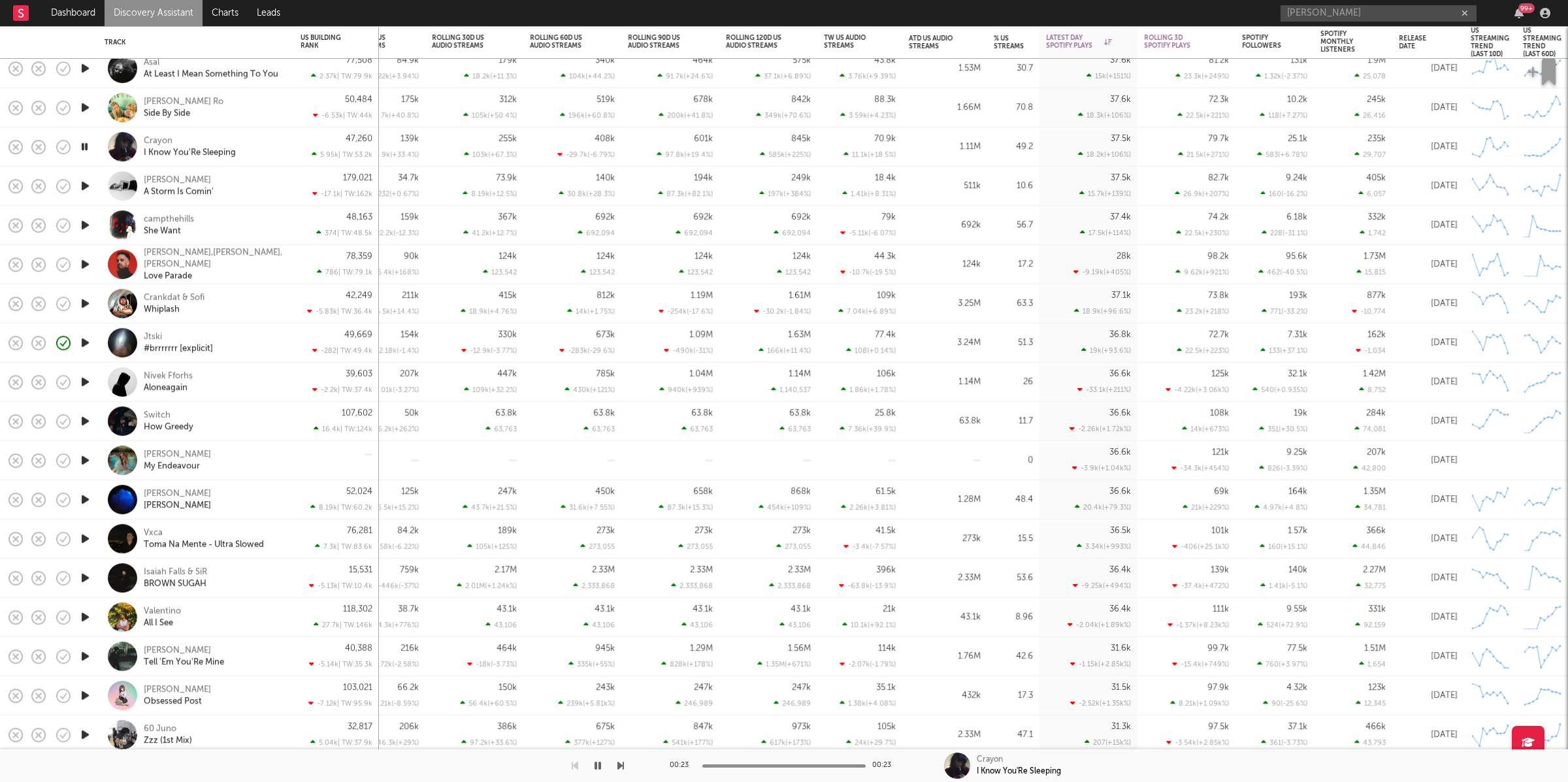
click at [621, 768] on icon "button" at bounding box center [620, 765] width 7 height 10
click at [617, 766] on icon "button" at bounding box center [620, 765] width 7 height 10
click at [82, 188] on icon "button" at bounding box center [85, 185] width 13 height 16
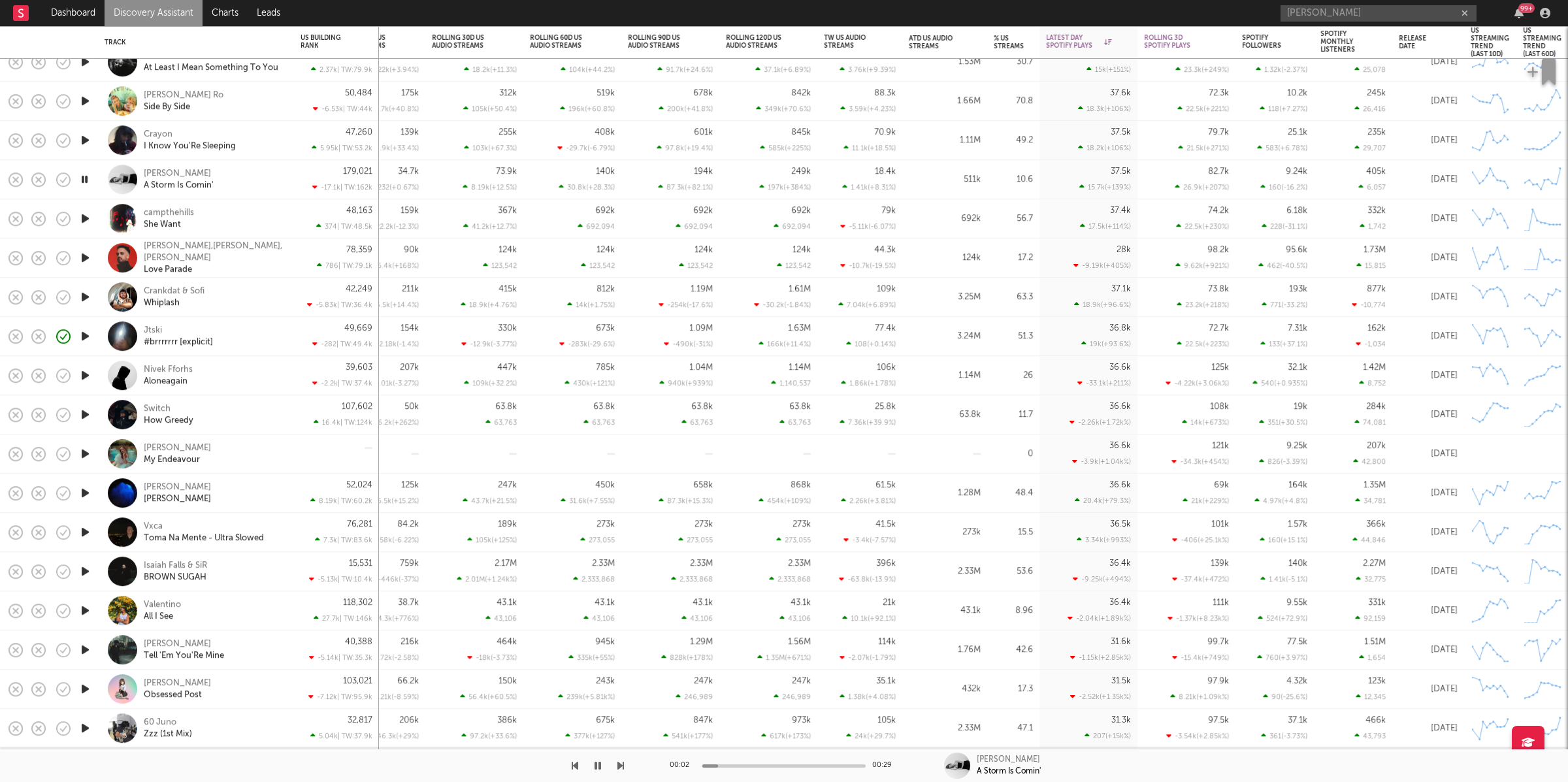
click at [621, 759] on button "button" at bounding box center [620, 766] width 7 height 32
click at [619, 763] on icon "button" at bounding box center [620, 765] width 7 height 10
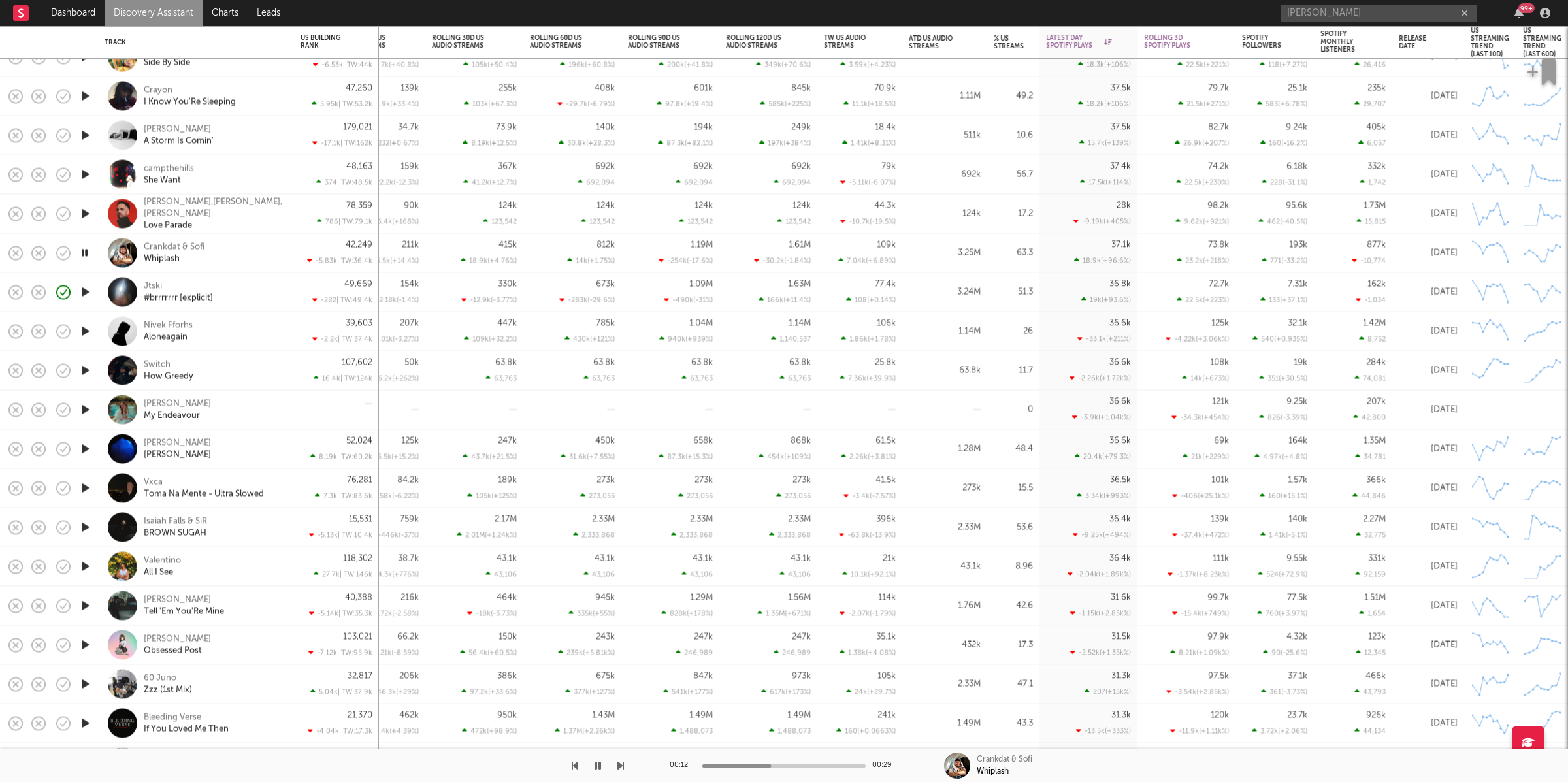
click at [621, 766] on icon "button" at bounding box center [620, 765] width 7 height 10
click at [263, 289] on div "Jtski #brrrrrrr [explicit]" at bounding box center [214, 292] width 140 height 24
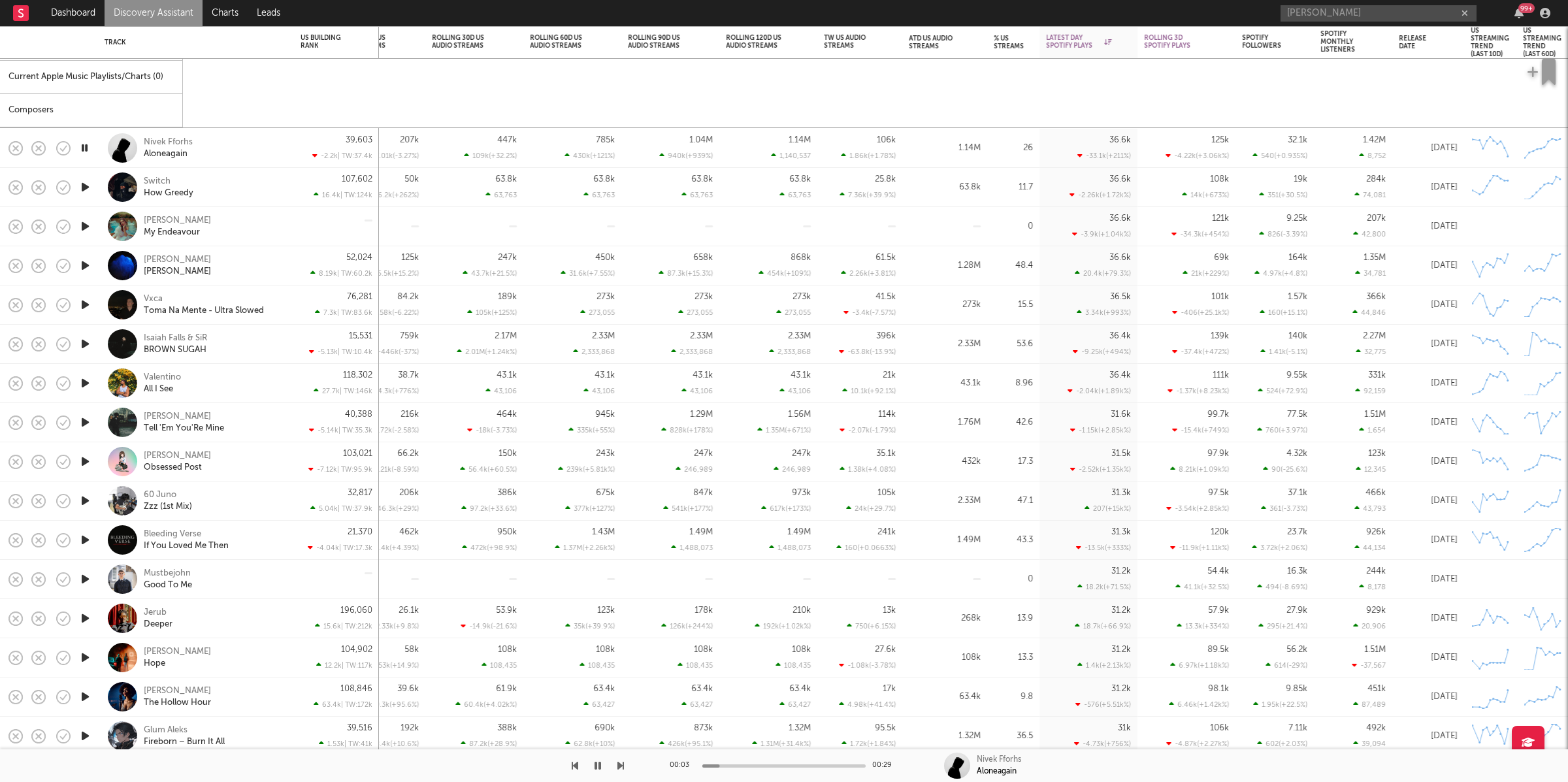
select select "6m"
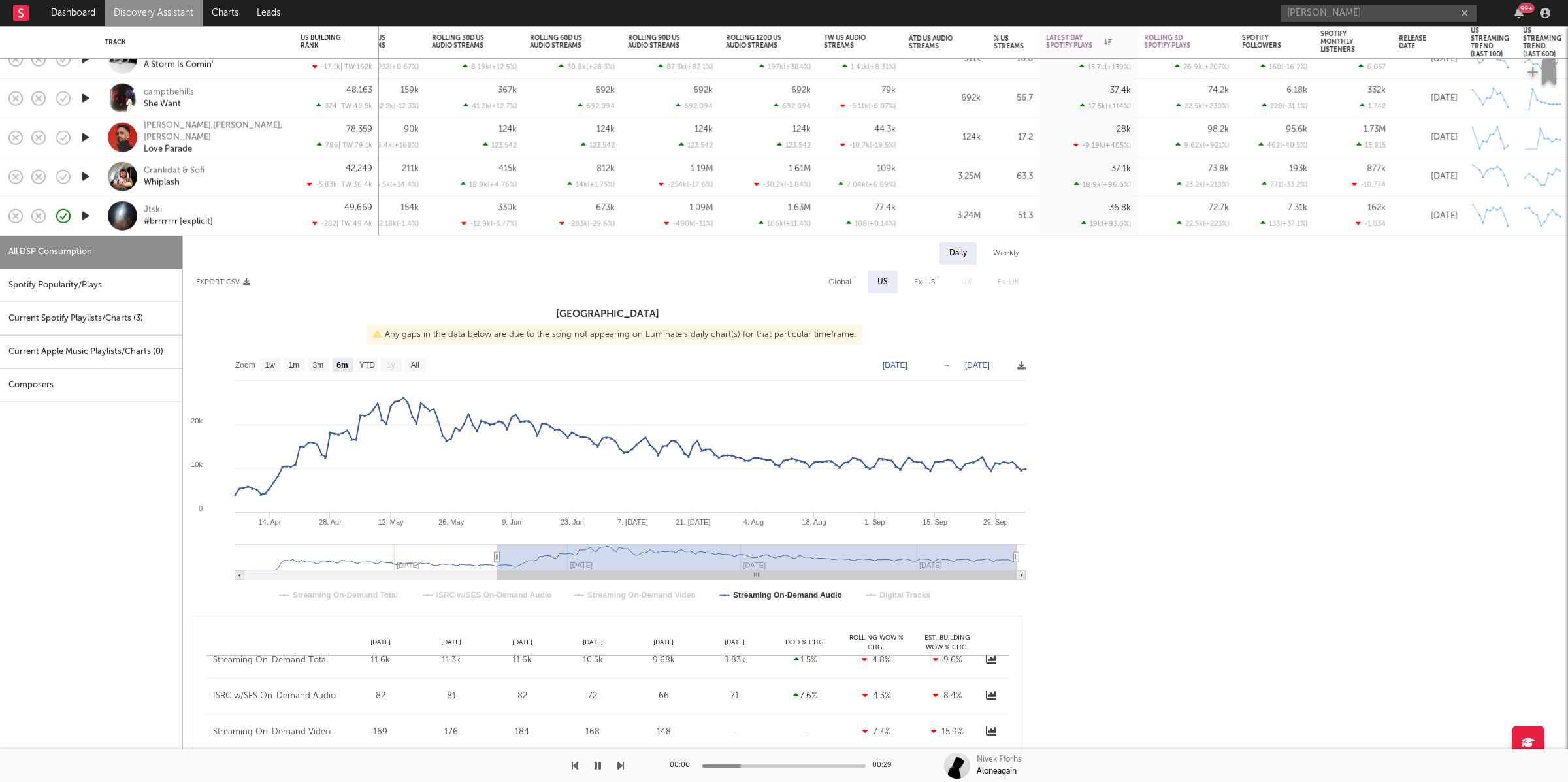
click at [83, 277] on div "Spotify Popularity/Plays" at bounding box center [91, 285] width 182 height 33
select select "1w"
select select "6m"
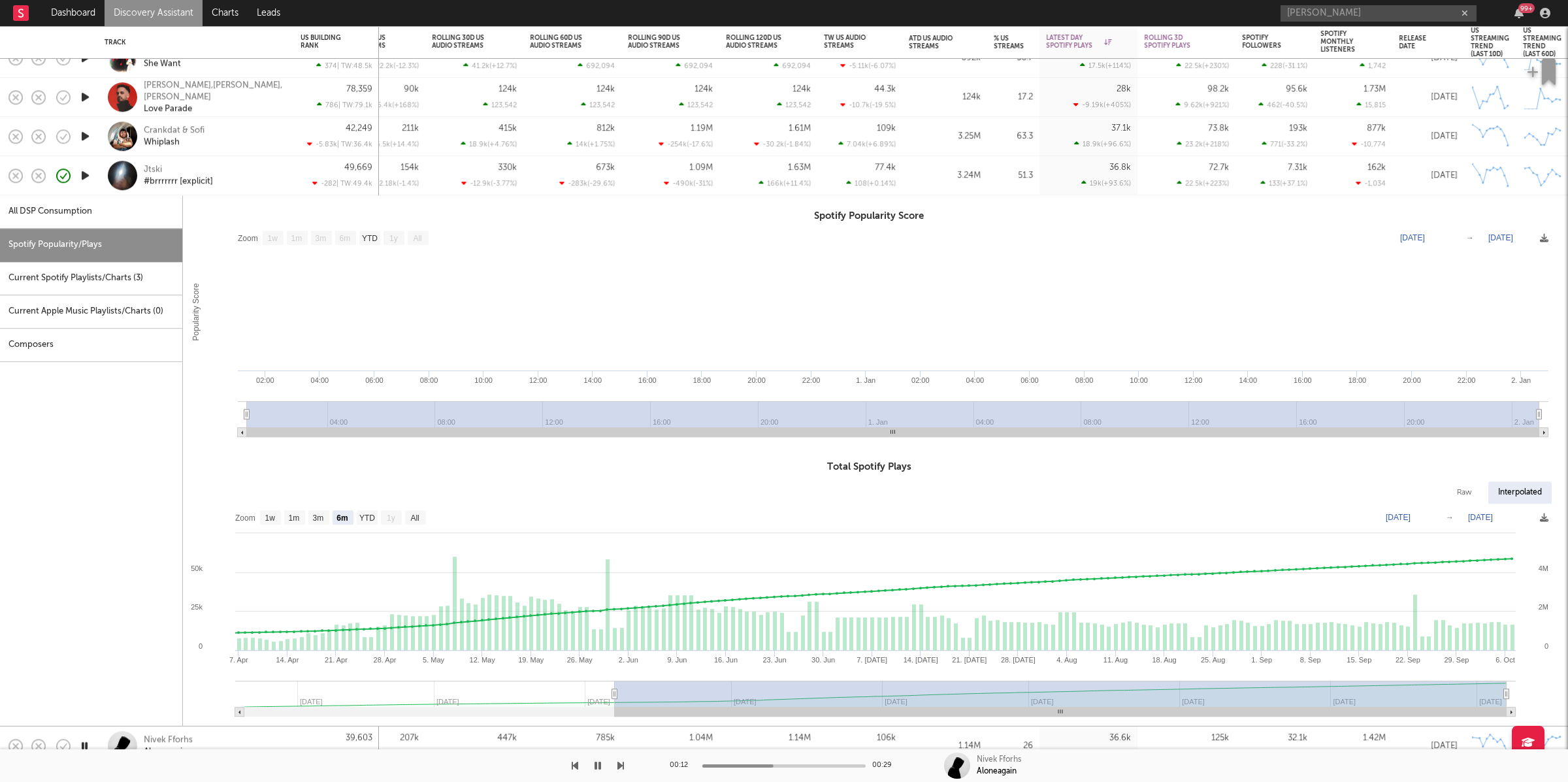
click at [287, 175] on div "Jtski #brrrrrrr [explicit]" at bounding box center [196, 175] width 183 height 38
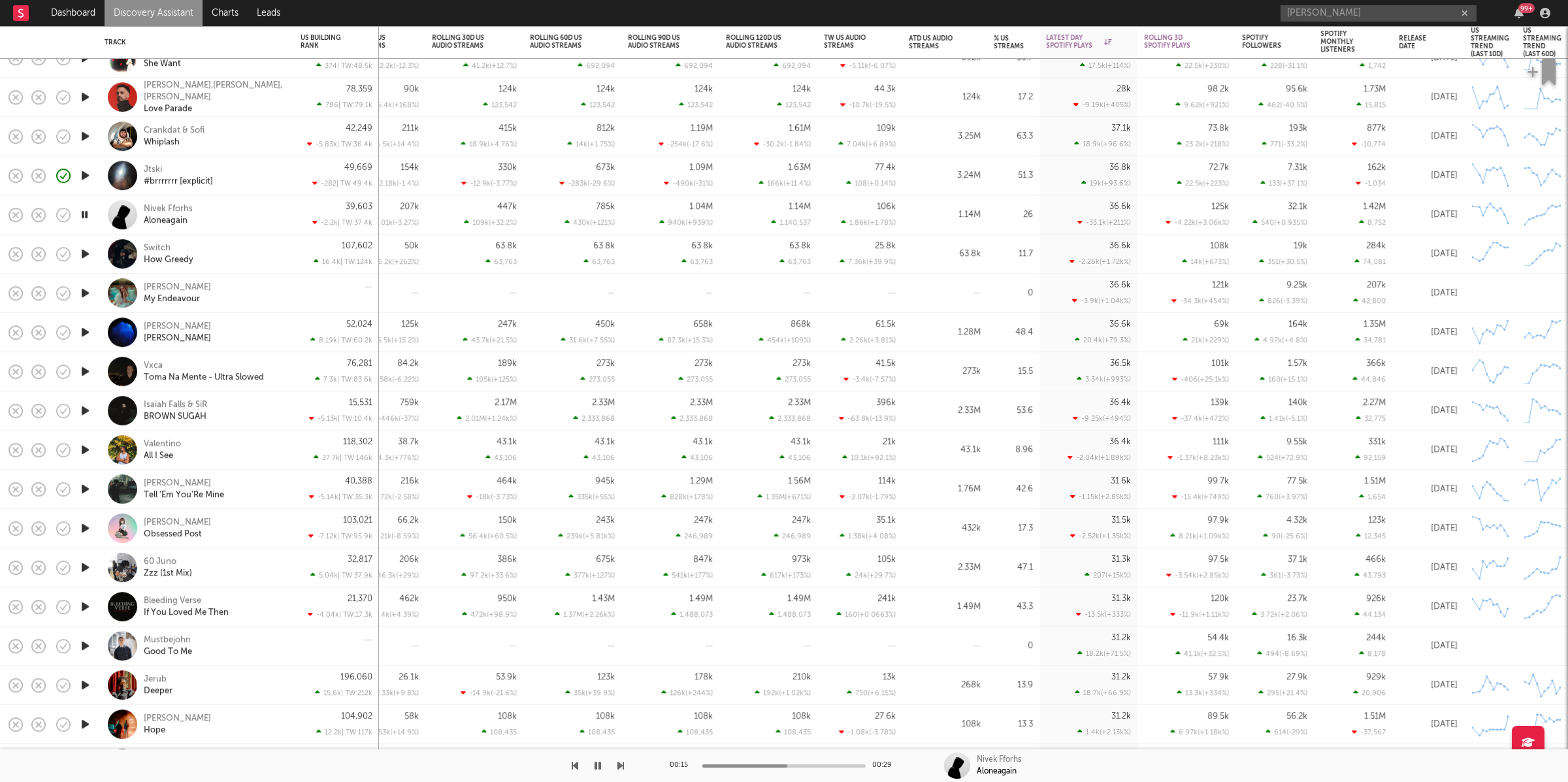
click at [624, 766] on div "00:15 00:29 Nivek Fforhs Aloneagain" at bounding box center [784, 766] width 1568 height 32
click at [616, 765] on div at bounding box center [312, 766] width 624 height 32
click at [618, 764] on icon "button" at bounding box center [620, 765] width 7 height 10
click at [284, 266] on div "Switch How Greedy" at bounding box center [196, 254] width 183 height 38
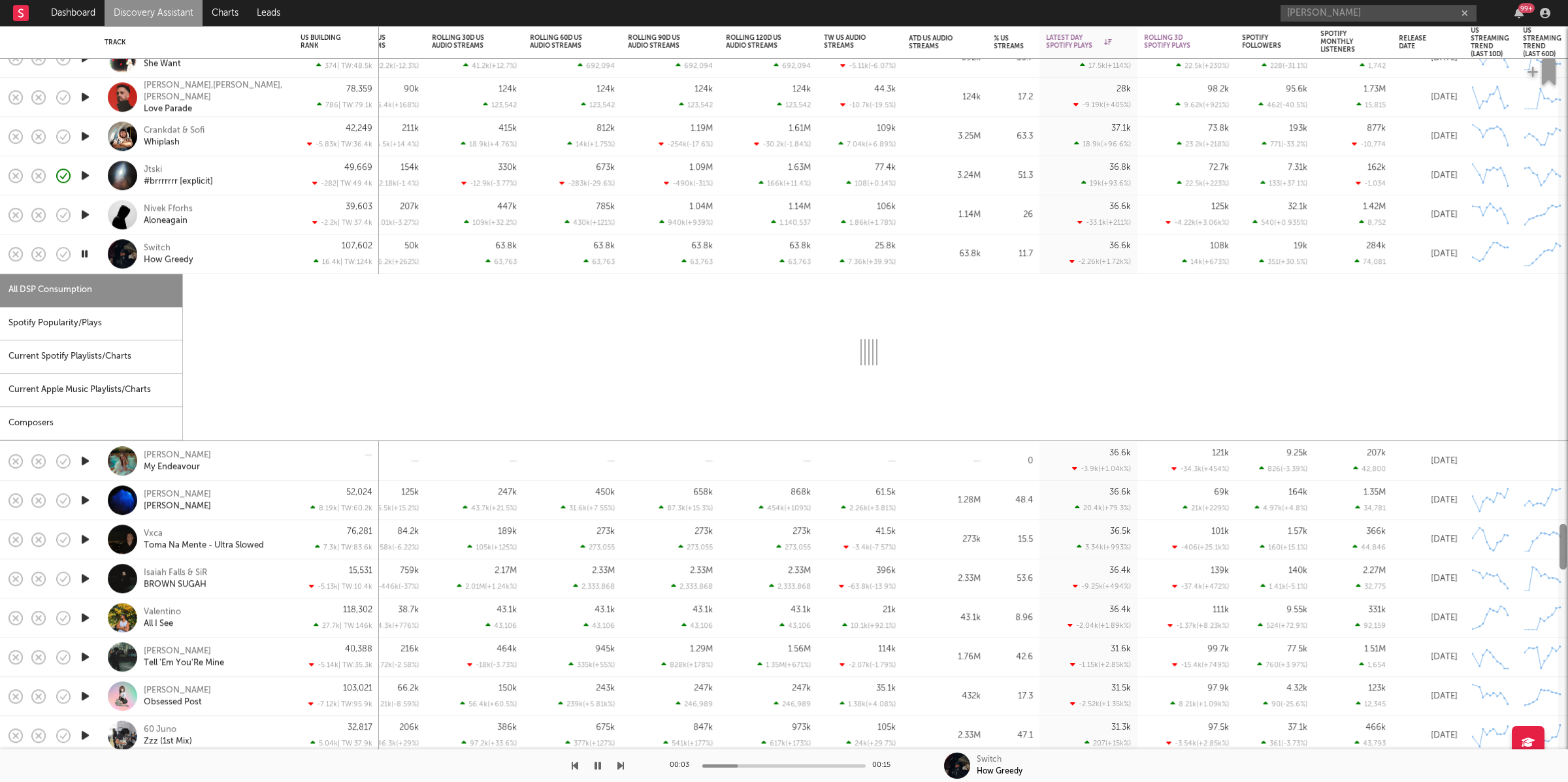
select select "1w"
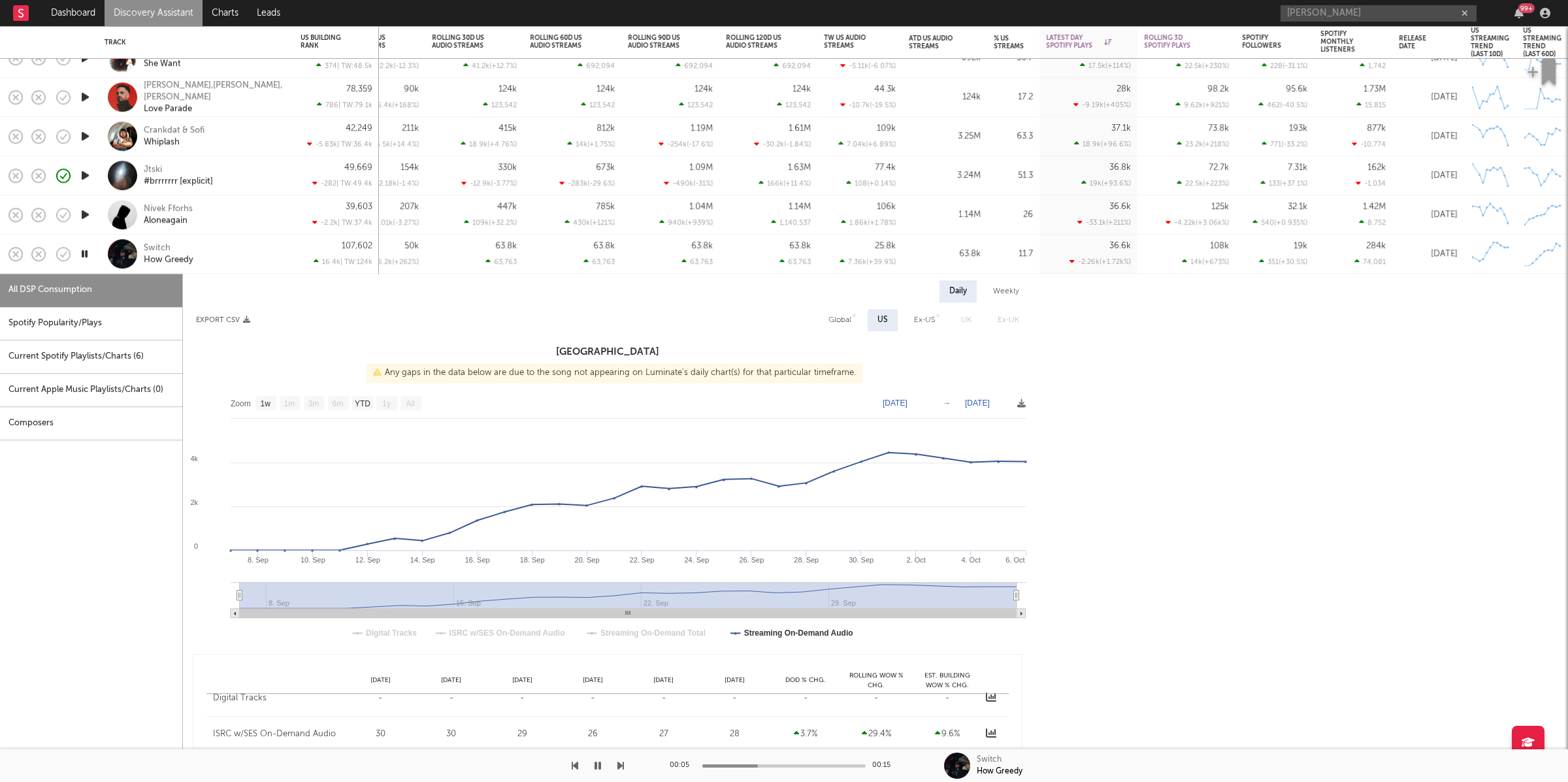
click at [104, 325] on div "Spotify Popularity/Plays" at bounding box center [91, 323] width 182 height 33
select select "1w"
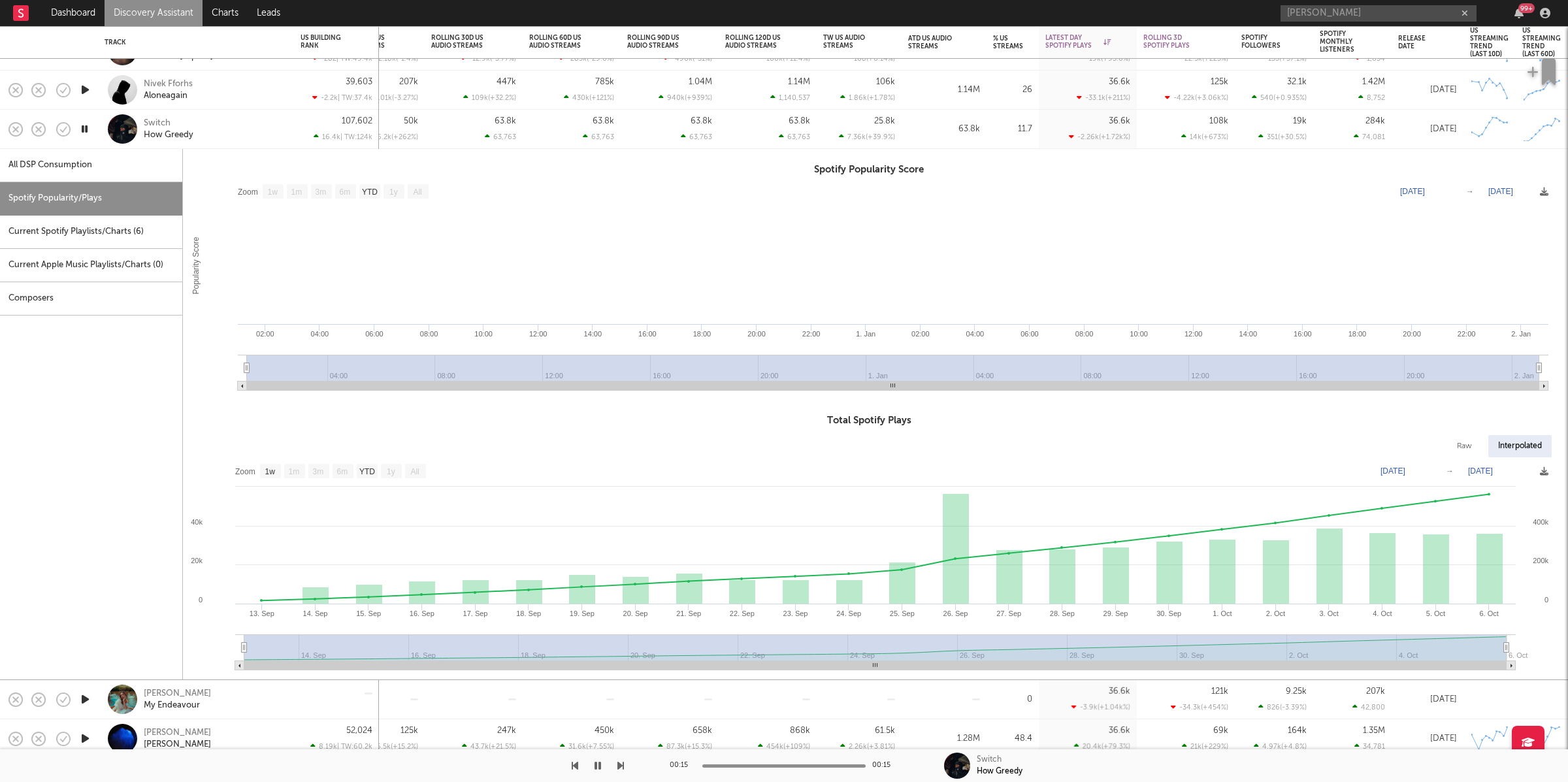
click at [241, 132] on div "Switch How Greedy" at bounding box center [214, 129] width 140 height 24
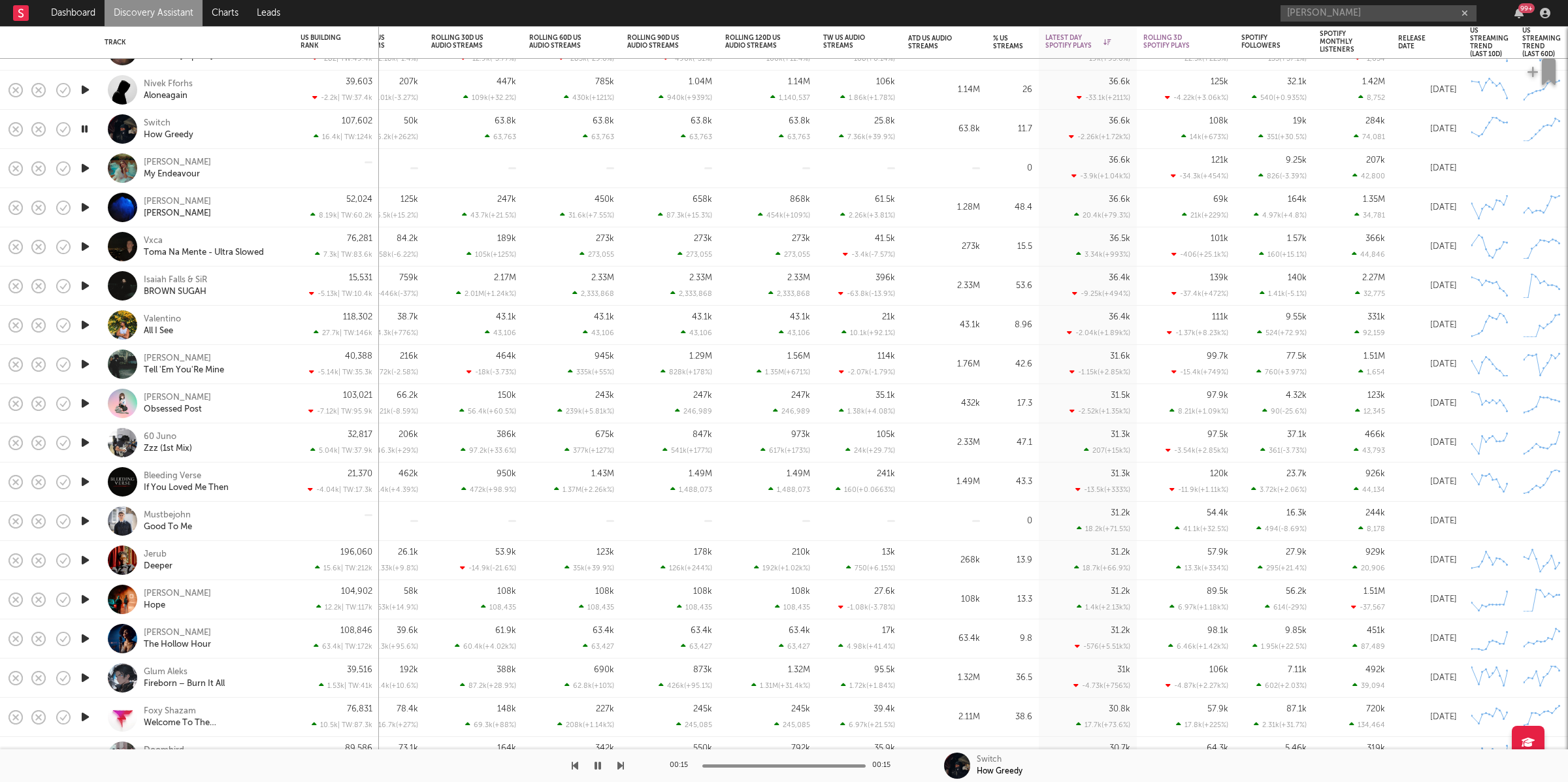
click at [619, 764] on icon "button" at bounding box center [620, 765] width 7 height 10
click at [620, 764] on icon "button" at bounding box center [620, 765] width 7 height 10
click at [621, 764] on icon "button" at bounding box center [620, 765] width 7 height 10
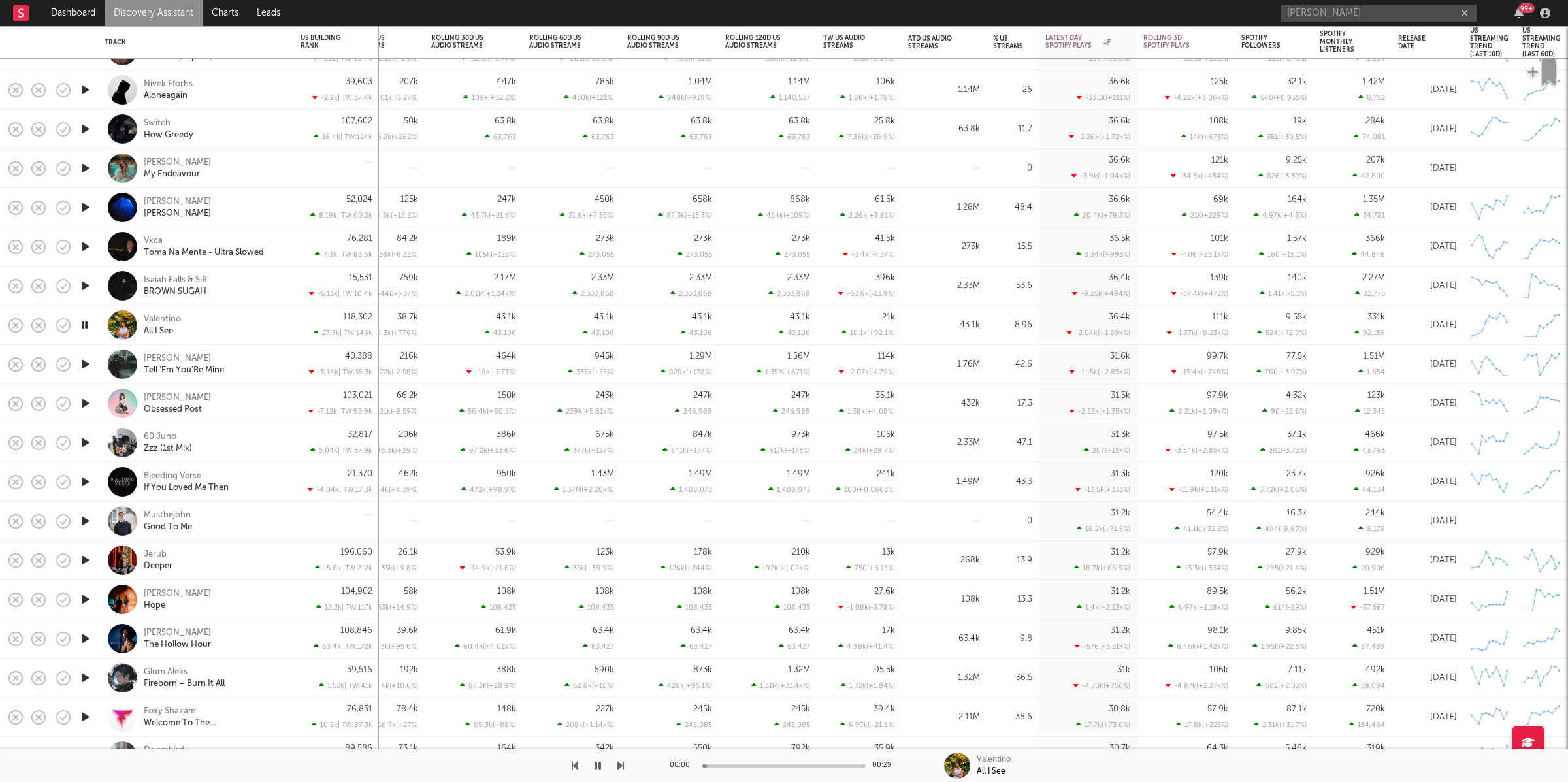
click at [233, 315] on div "Valentino All I See" at bounding box center [214, 325] width 140 height 24
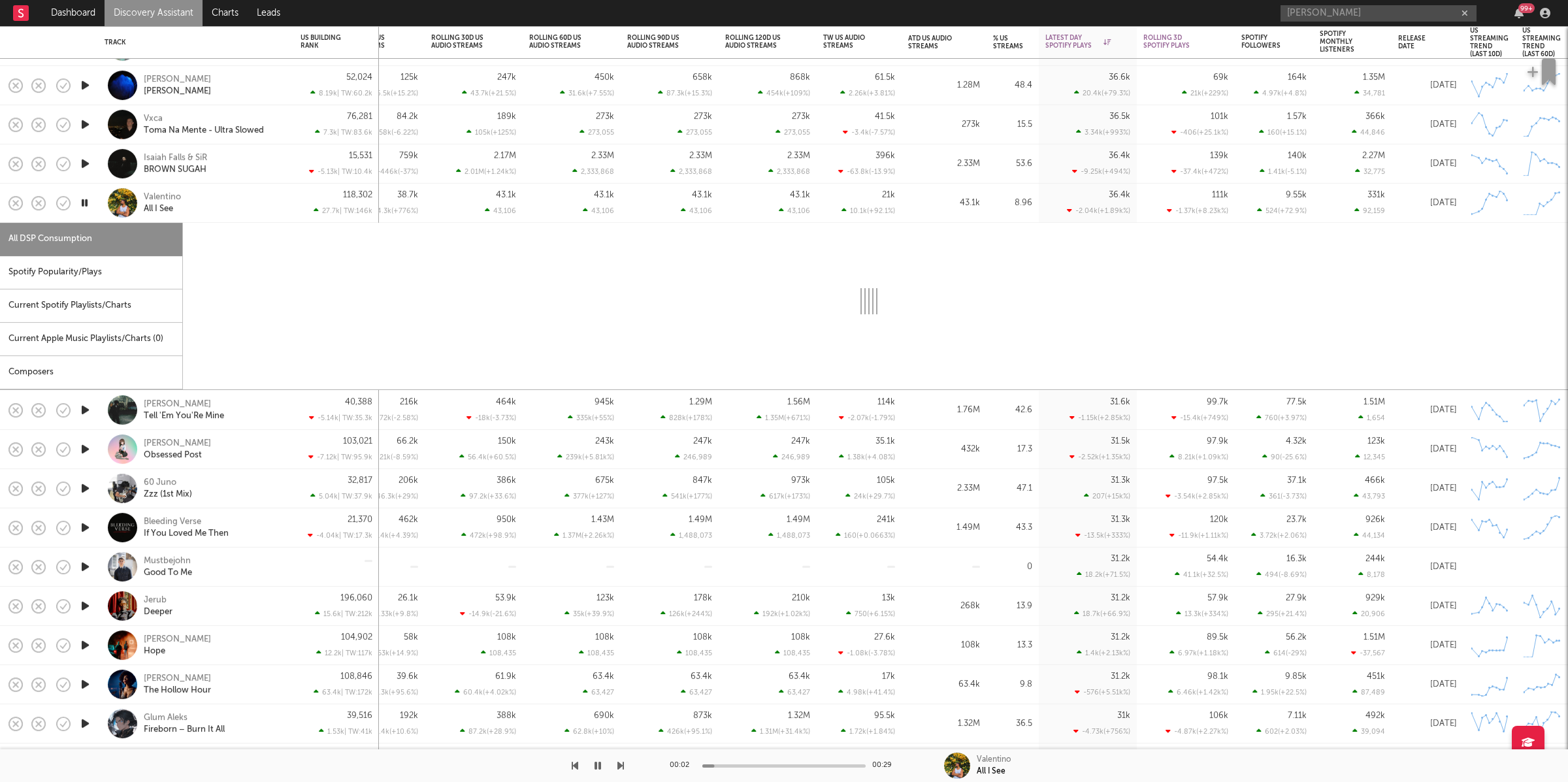
select select "1w"
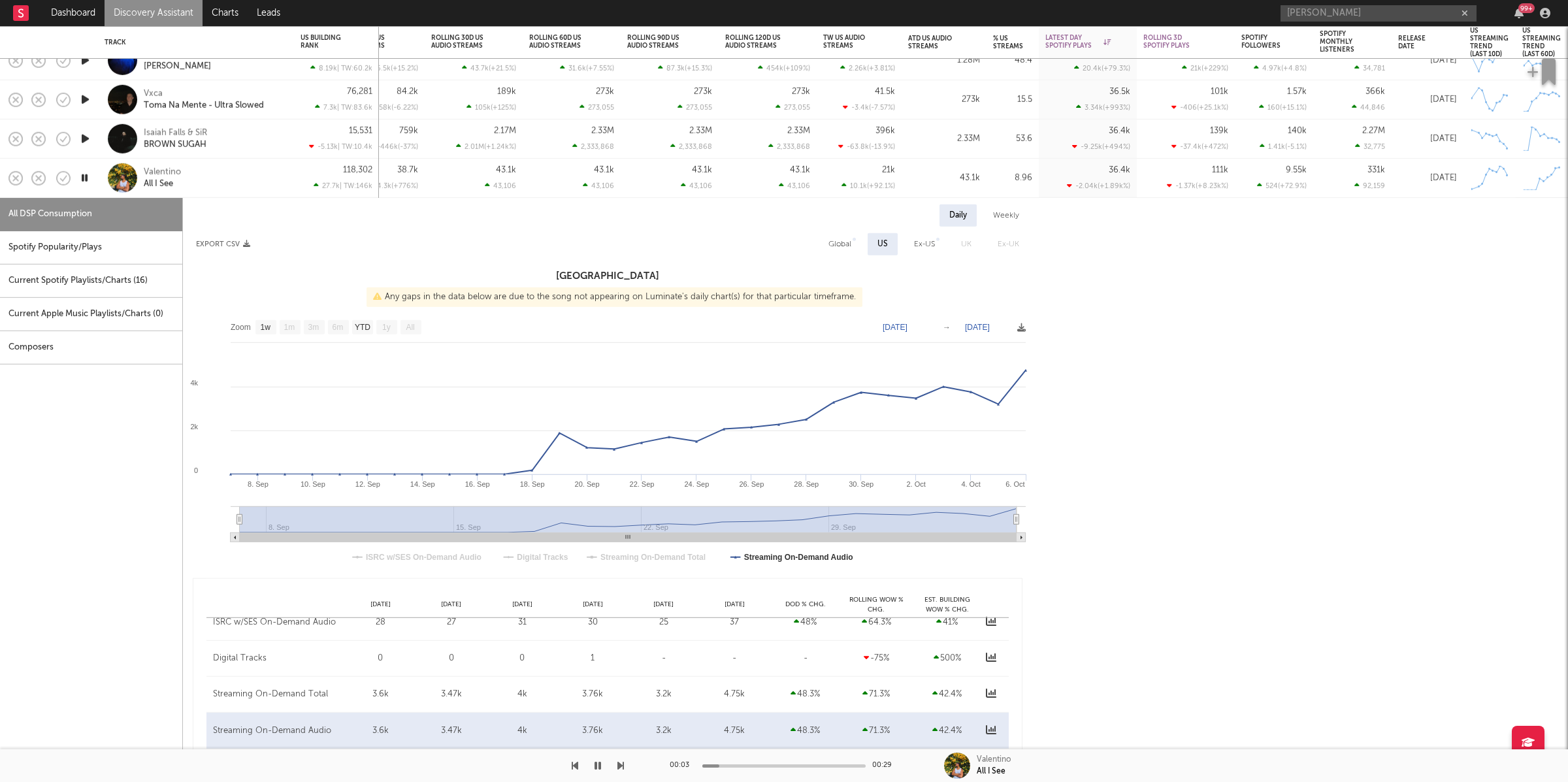
click at [82, 244] on div "Spotify Popularity/Plays" at bounding box center [91, 247] width 182 height 33
select select "1w"
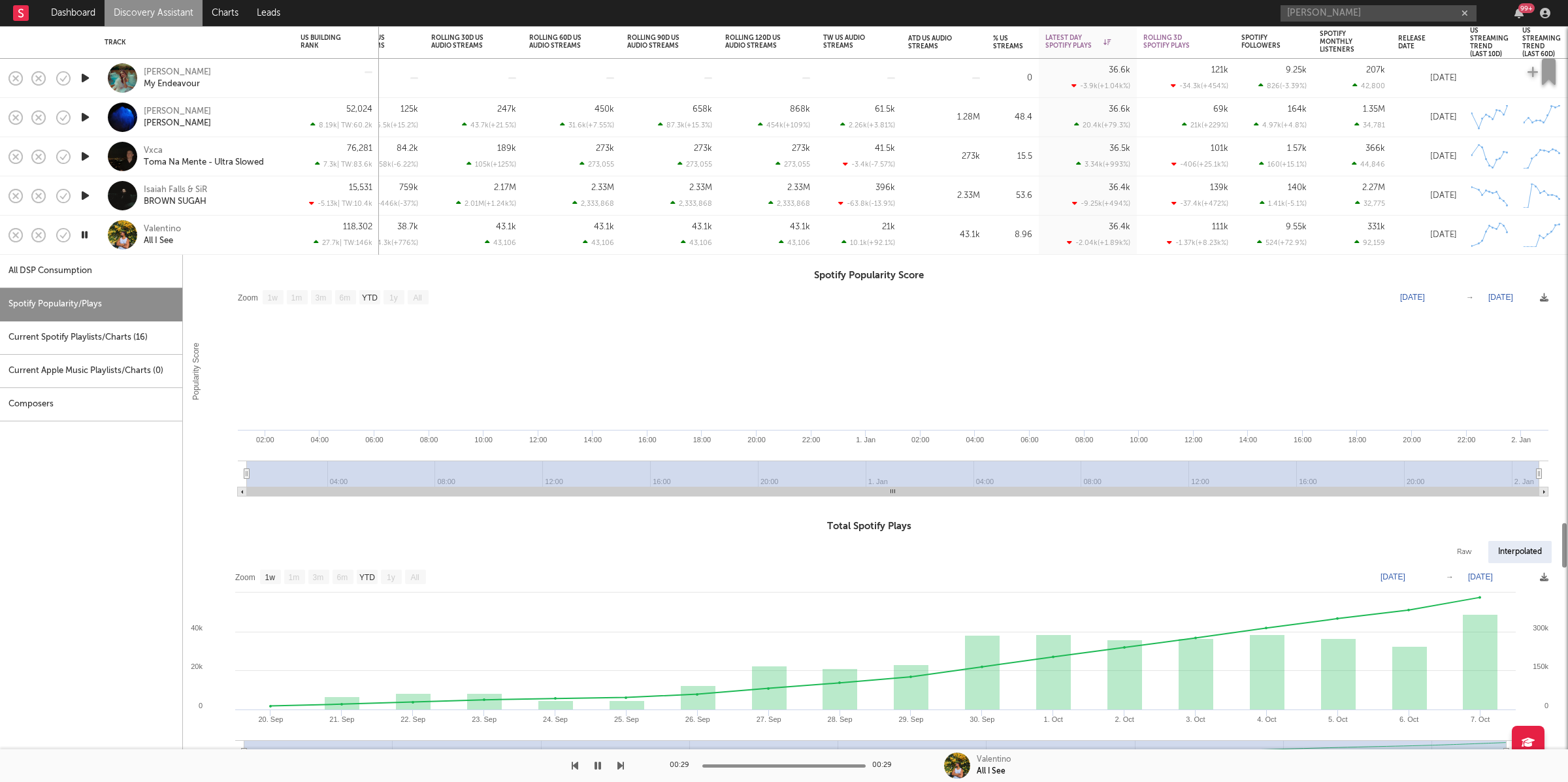
drag, startPoint x: 222, startPoint y: 232, endPoint x: 324, endPoint y: 15, distance: 239.8
click at [223, 232] on div "Valentino All I See" at bounding box center [214, 235] width 140 height 24
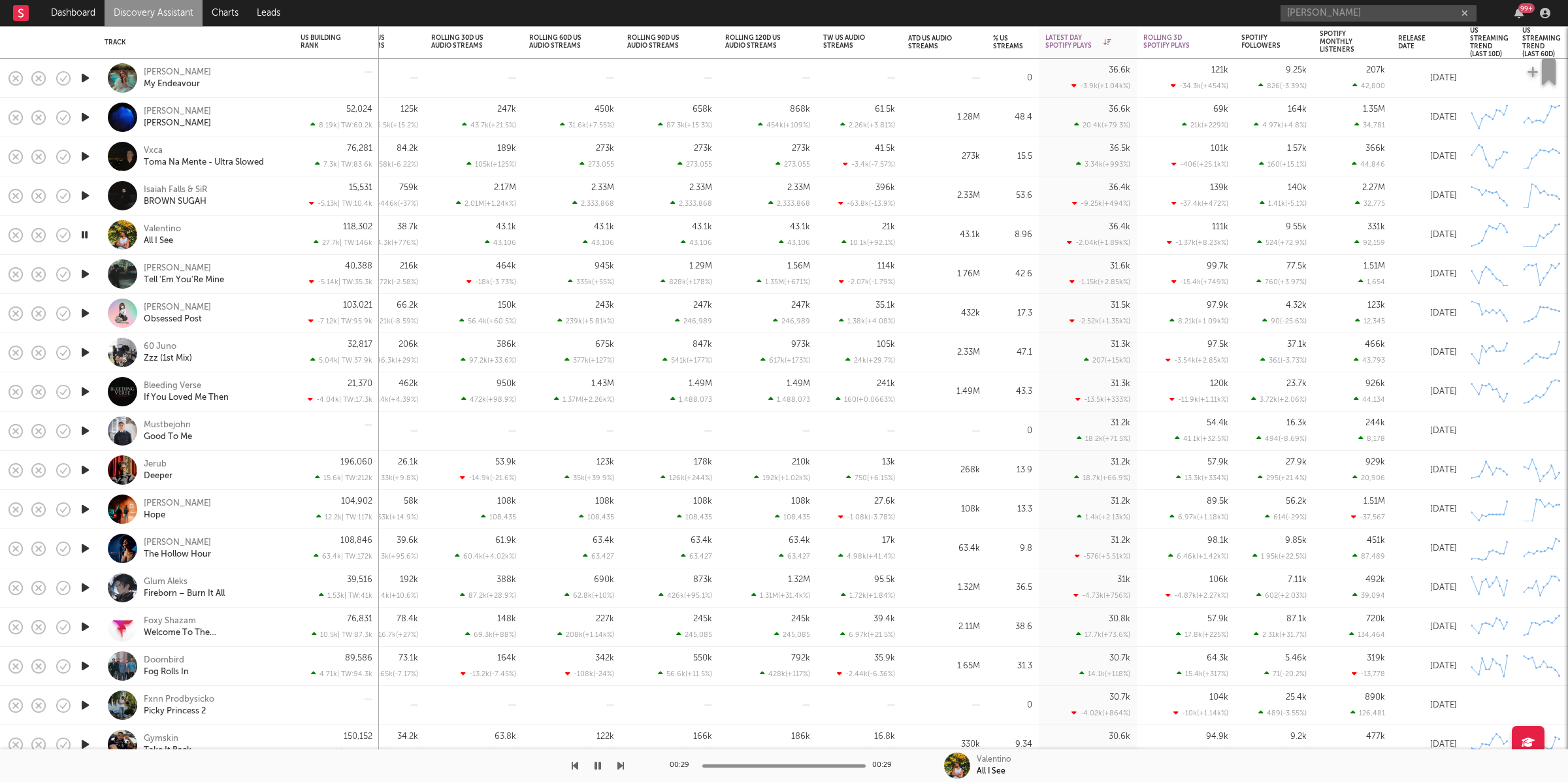
click at [227, 234] on div "Valentino All I See" at bounding box center [214, 235] width 140 height 24
select select "1w"
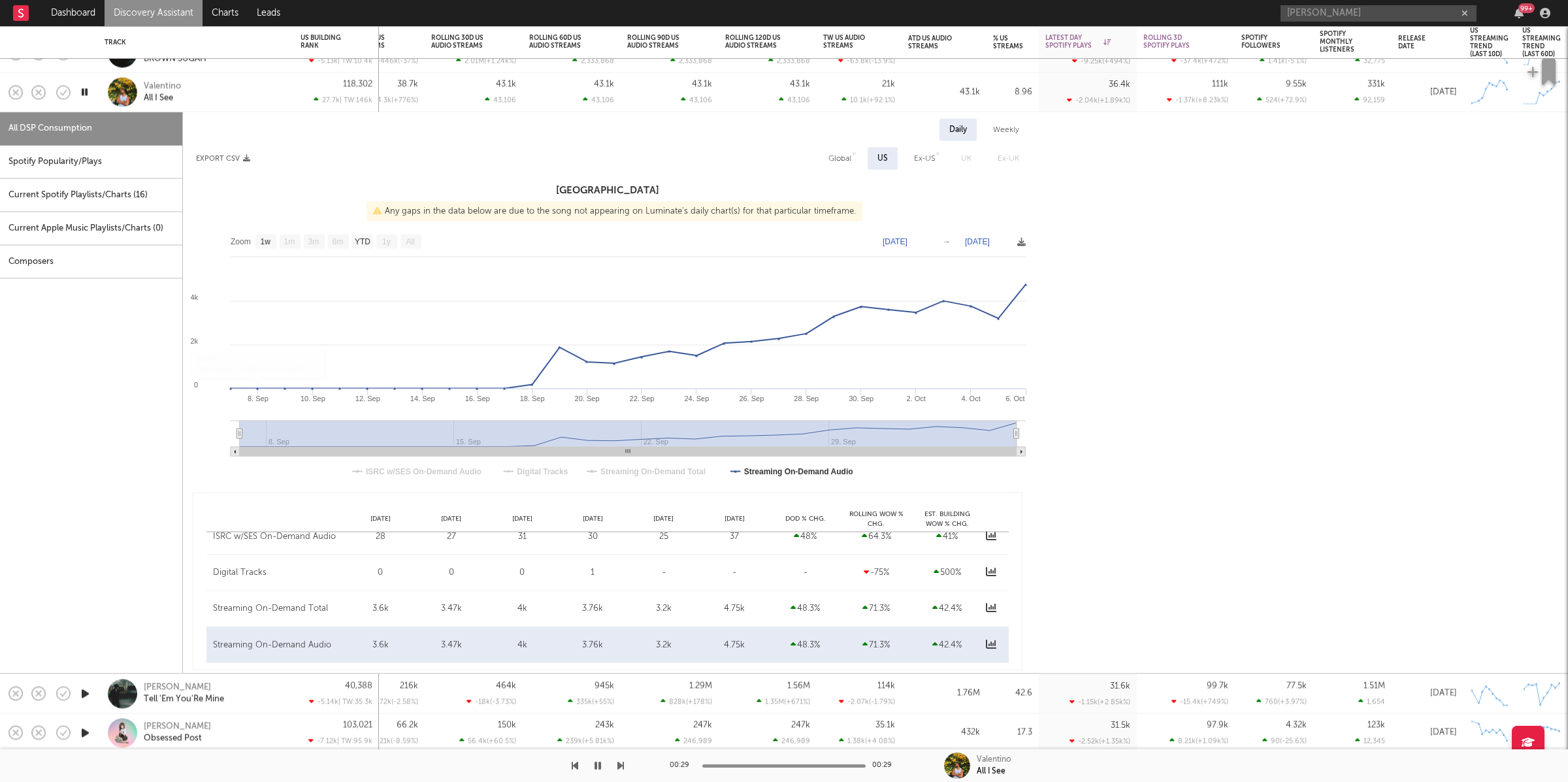
click at [52, 171] on div "Spotify Popularity/Plays" at bounding box center [91, 162] width 182 height 33
select select "1w"
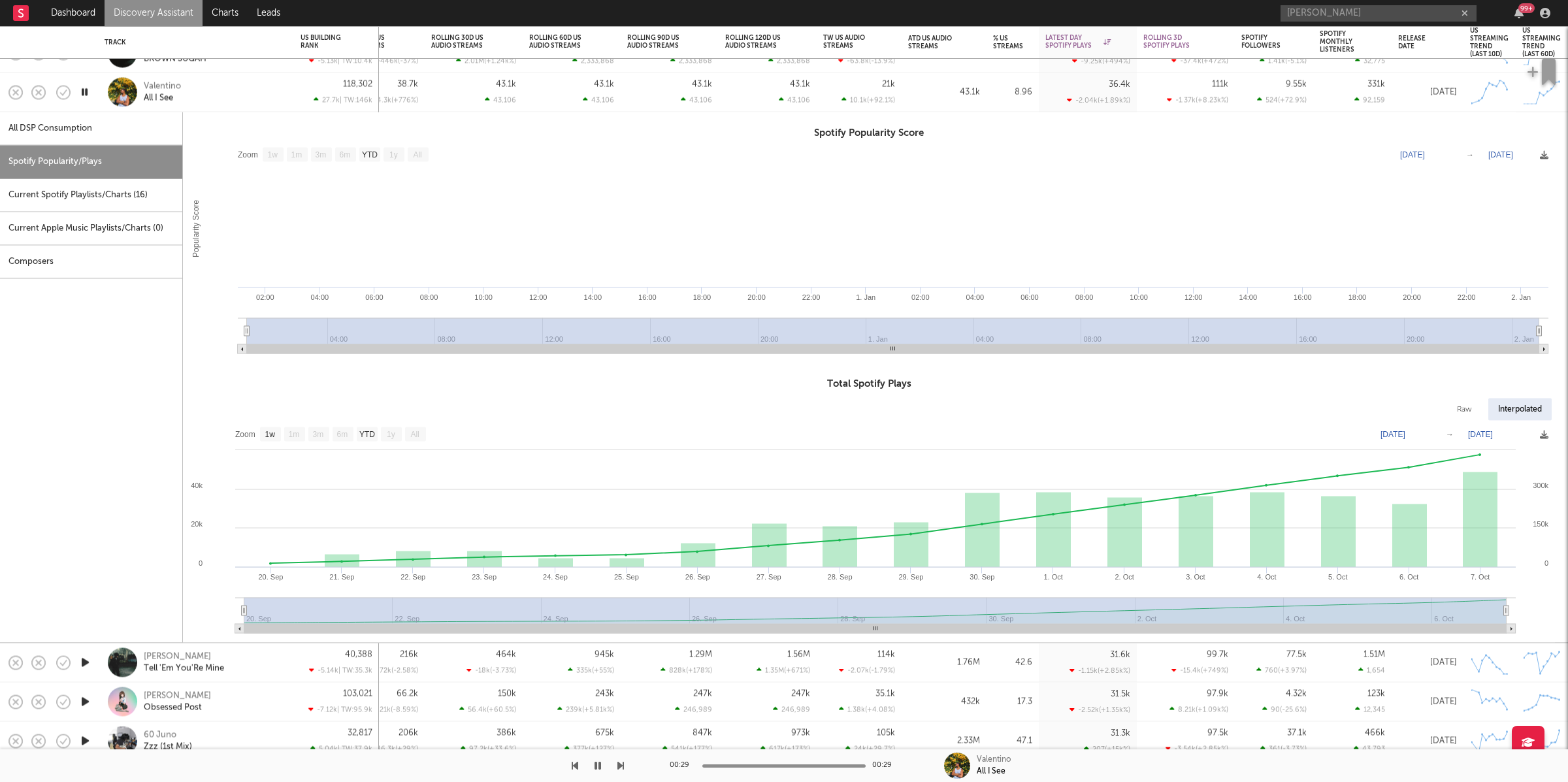
click at [229, 96] on div "Valentino All I See" at bounding box center [214, 92] width 140 height 24
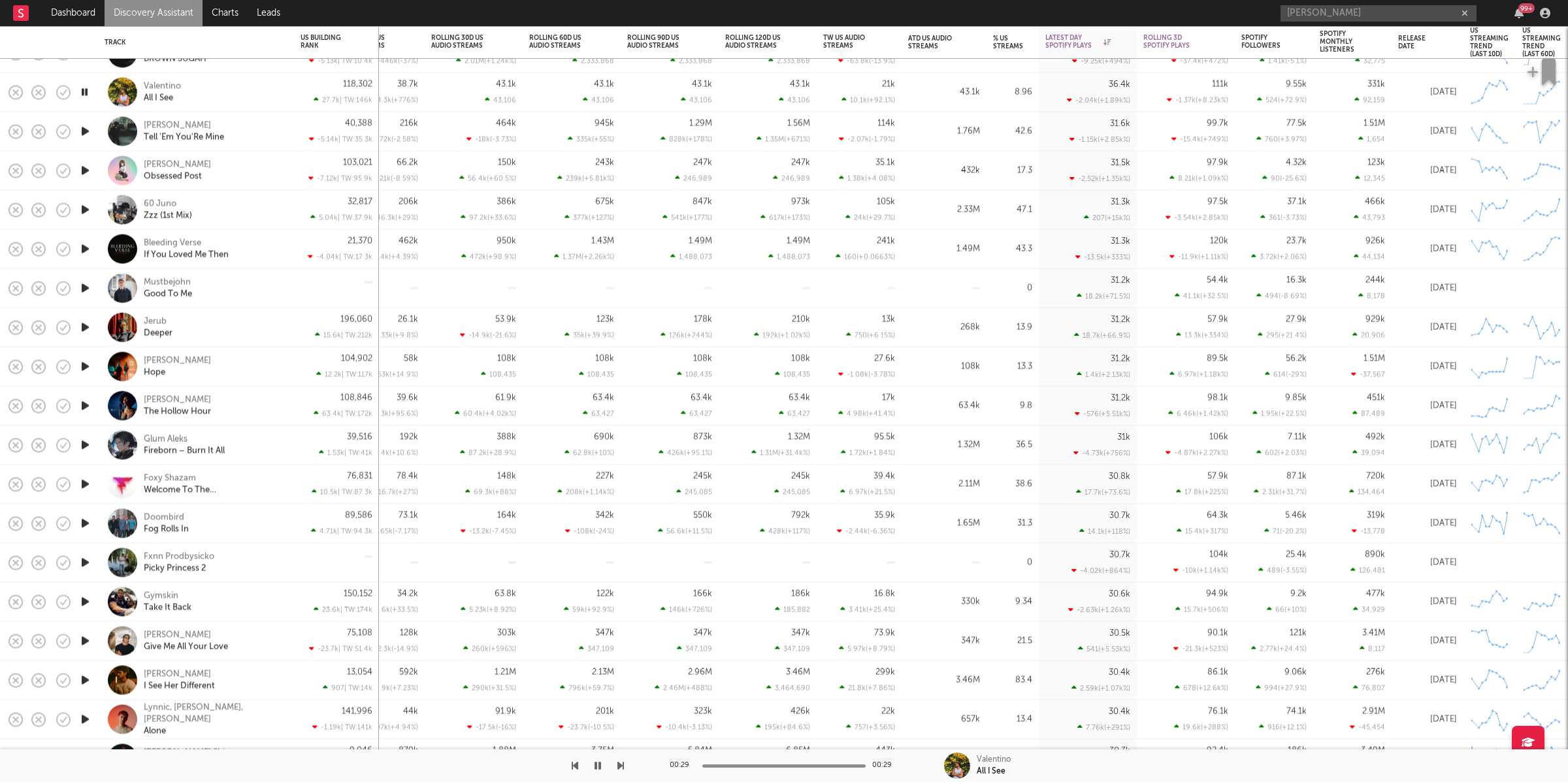
click at [85, 133] on icon "button" at bounding box center [85, 131] width 13 height 16
click at [622, 768] on icon "button" at bounding box center [620, 765] width 7 height 10
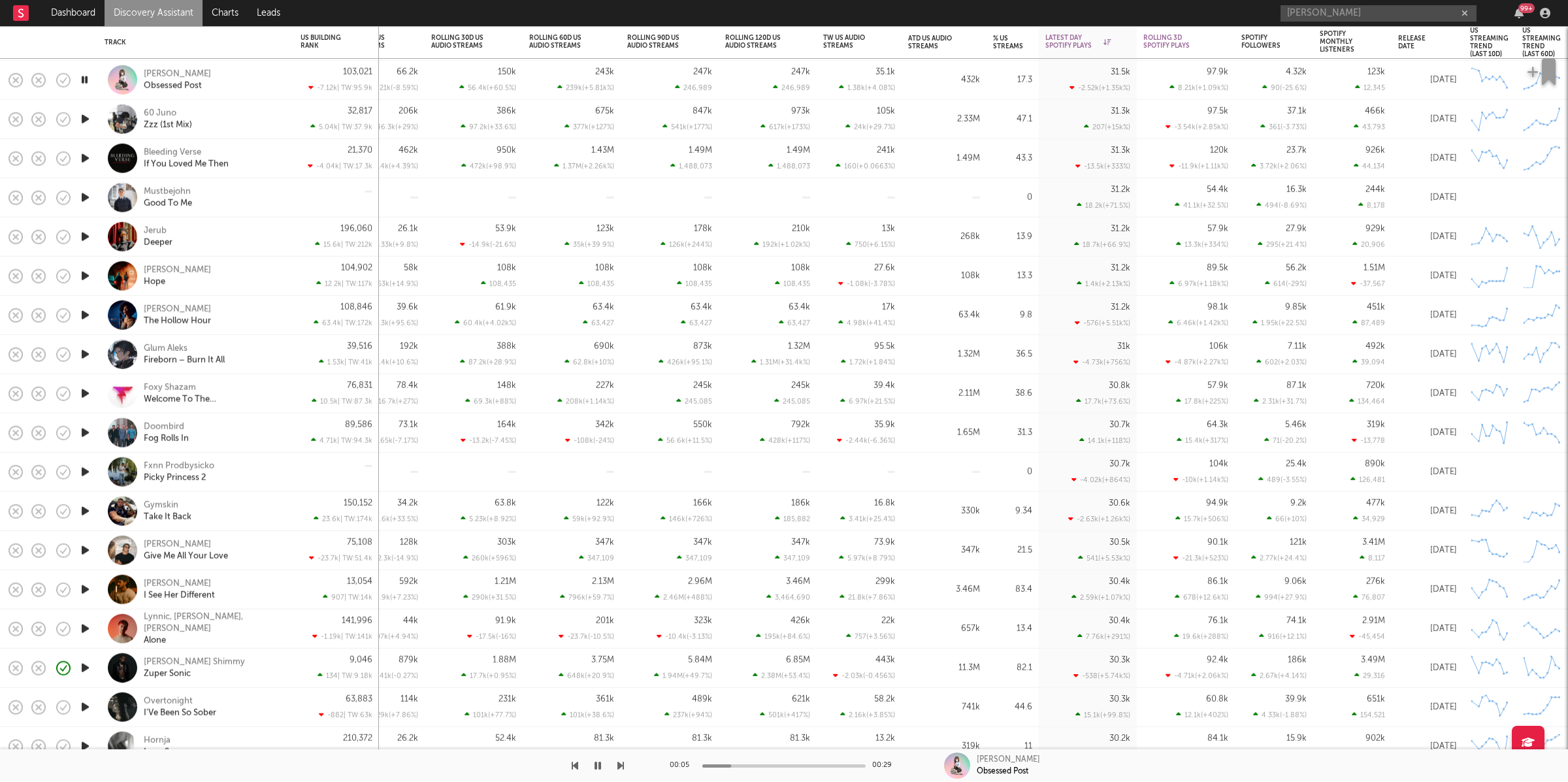
click at [619, 764] on icon "button" at bounding box center [620, 765] width 7 height 10
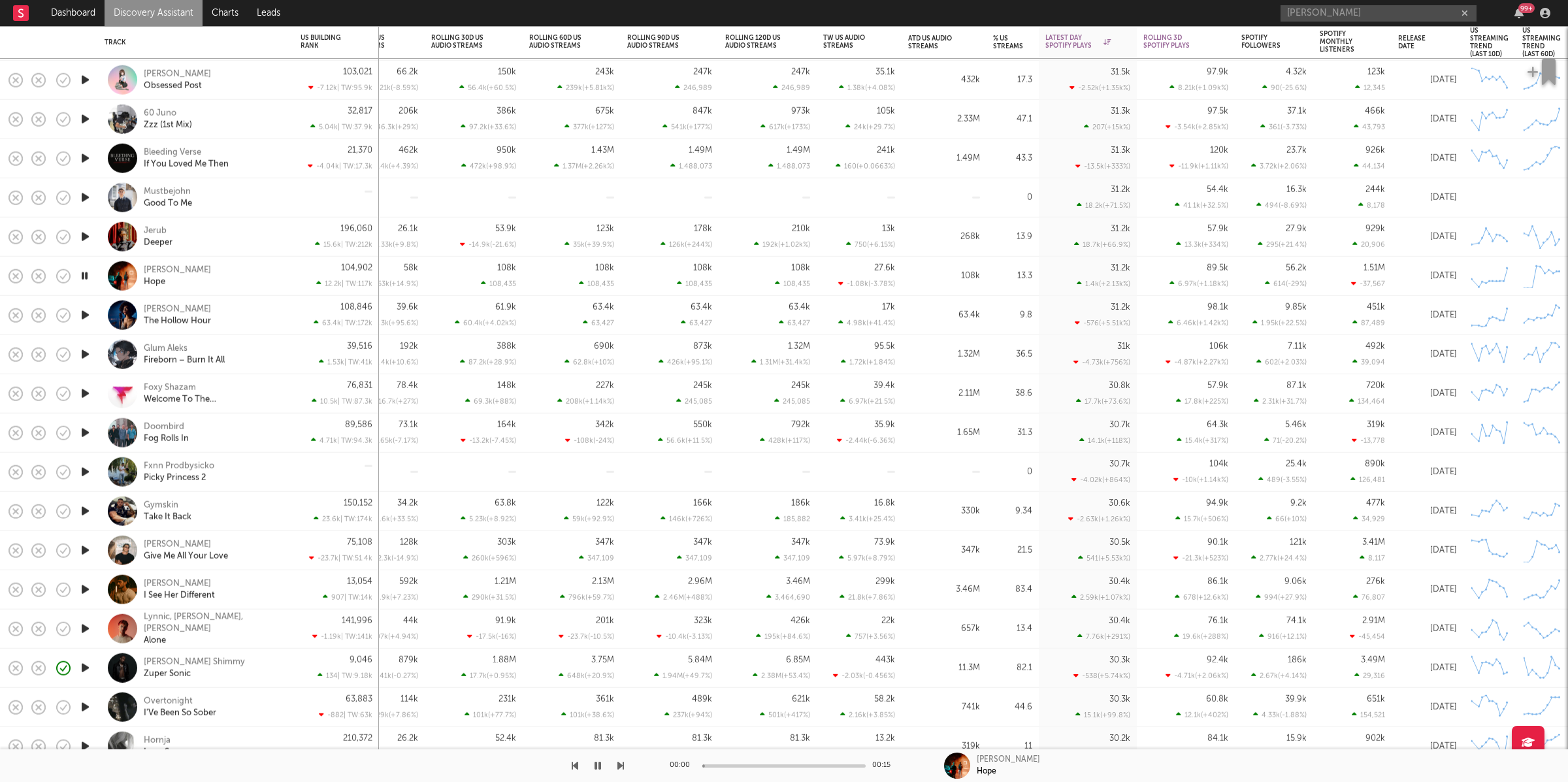
click at [619, 764] on icon "button" at bounding box center [620, 765] width 7 height 10
click at [580, 766] on div at bounding box center [312, 766] width 624 height 32
click at [577, 765] on icon "button" at bounding box center [574, 765] width 7 height 10
click at [619, 760] on icon "button" at bounding box center [620, 765] width 7 height 10
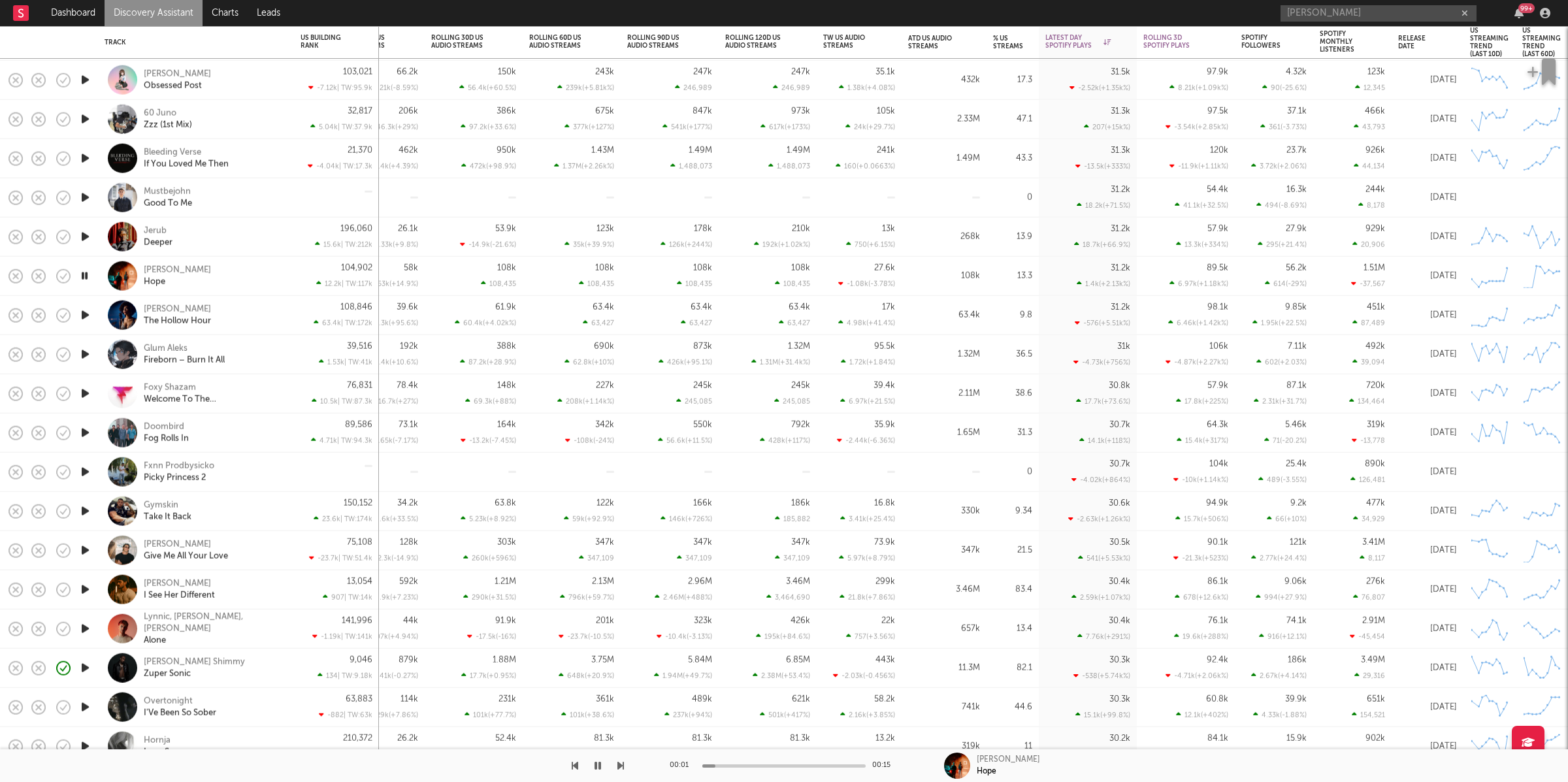
click at [621, 767] on icon "button" at bounding box center [620, 765] width 7 height 10
click at [282, 352] on div "Glum Aleks Fireborn – Burn It All" at bounding box center [214, 354] width 140 height 24
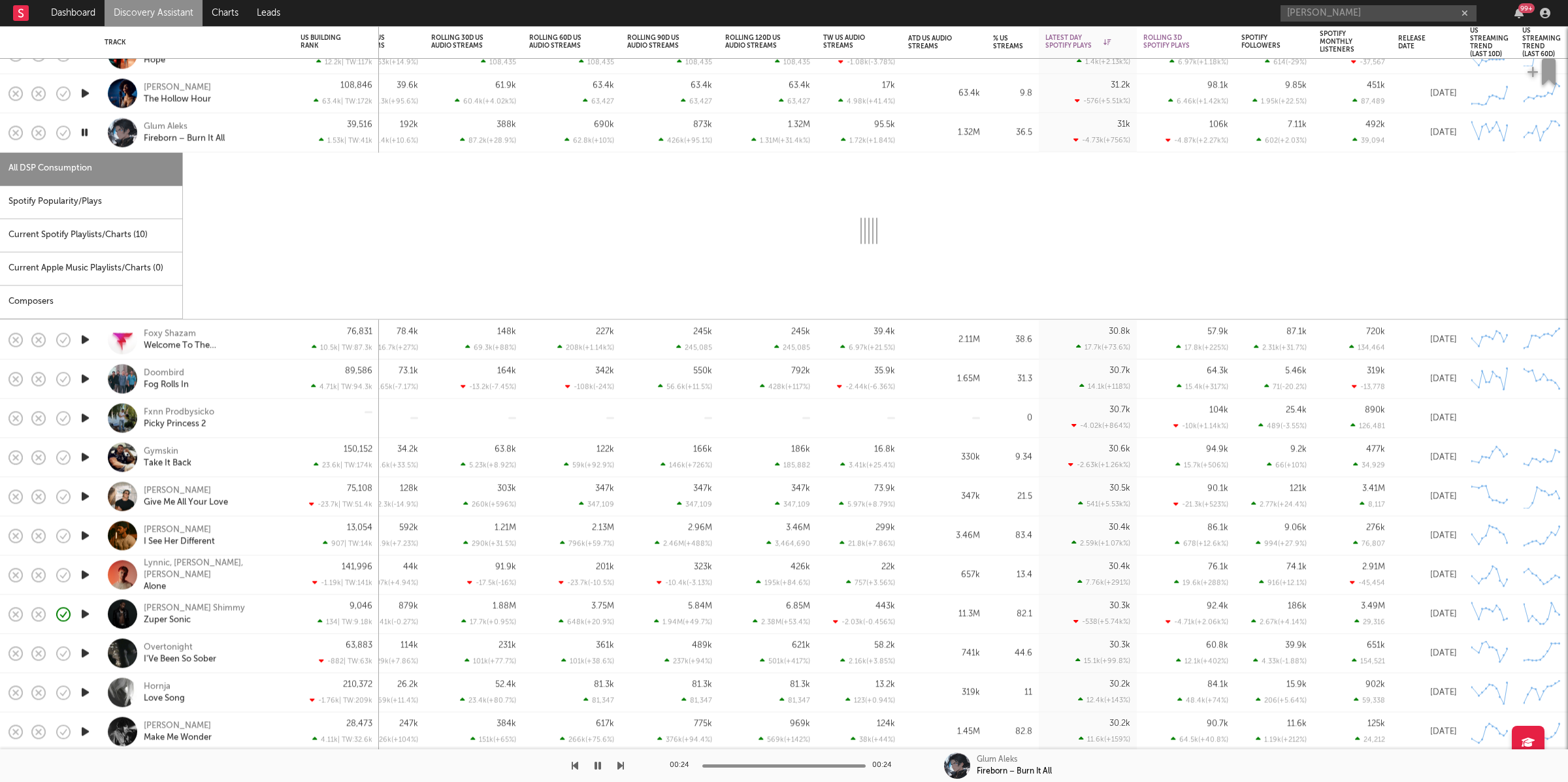
select select "1w"
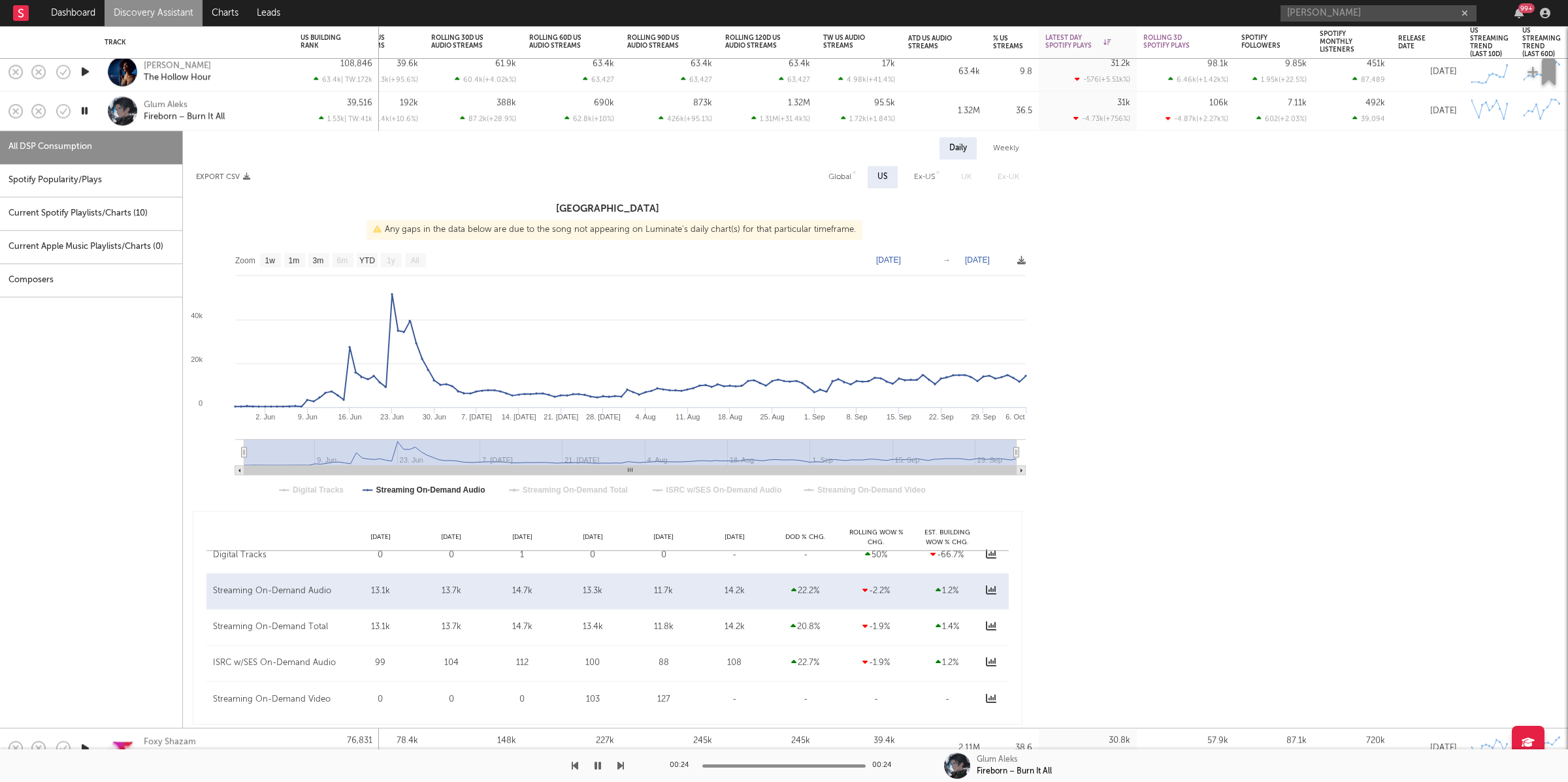
click at [84, 186] on div "Spotify Popularity/Plays" at bounding box center [91, 180] width 182 height 33
select select "1w"
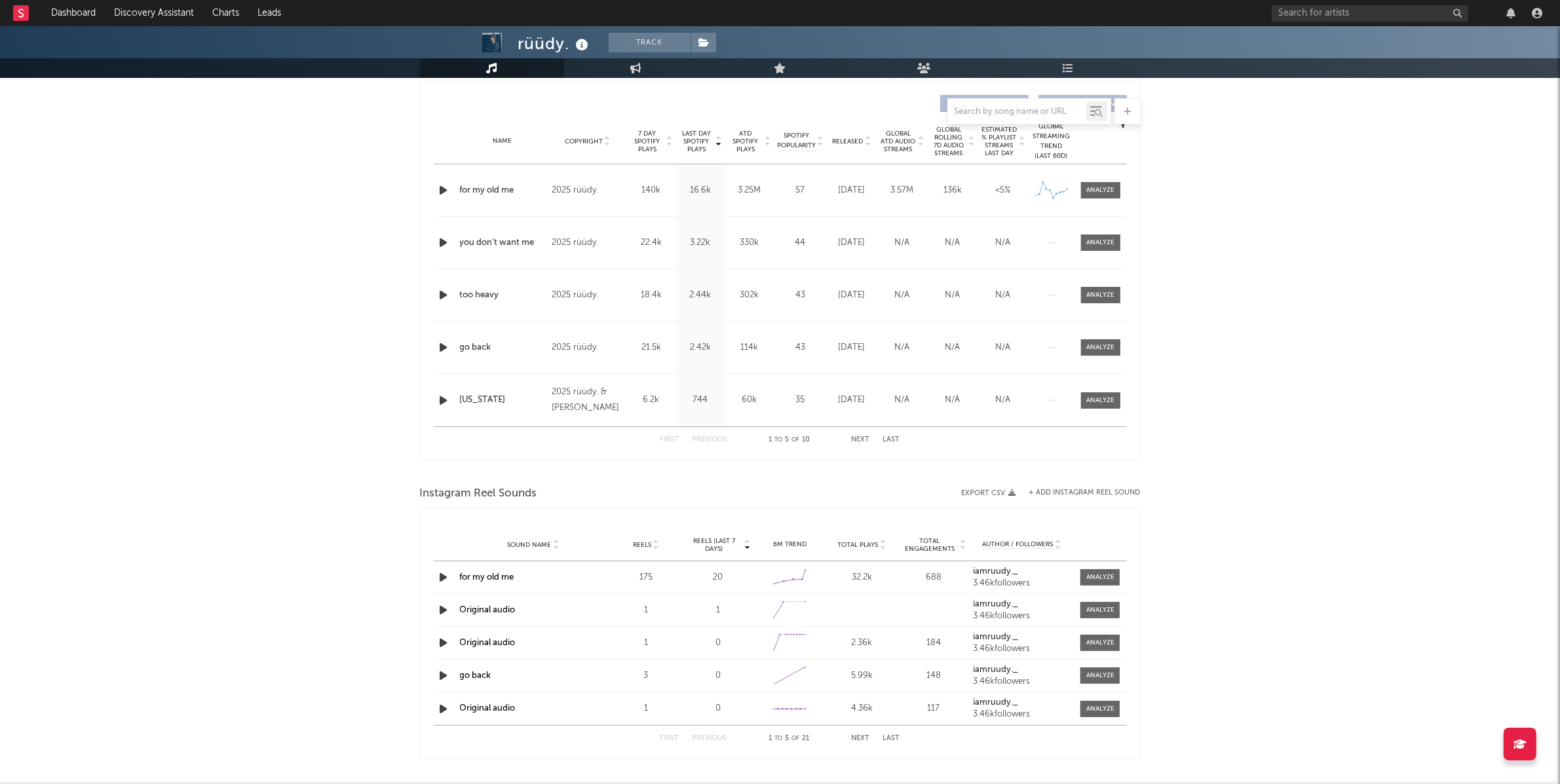
select select "6m"
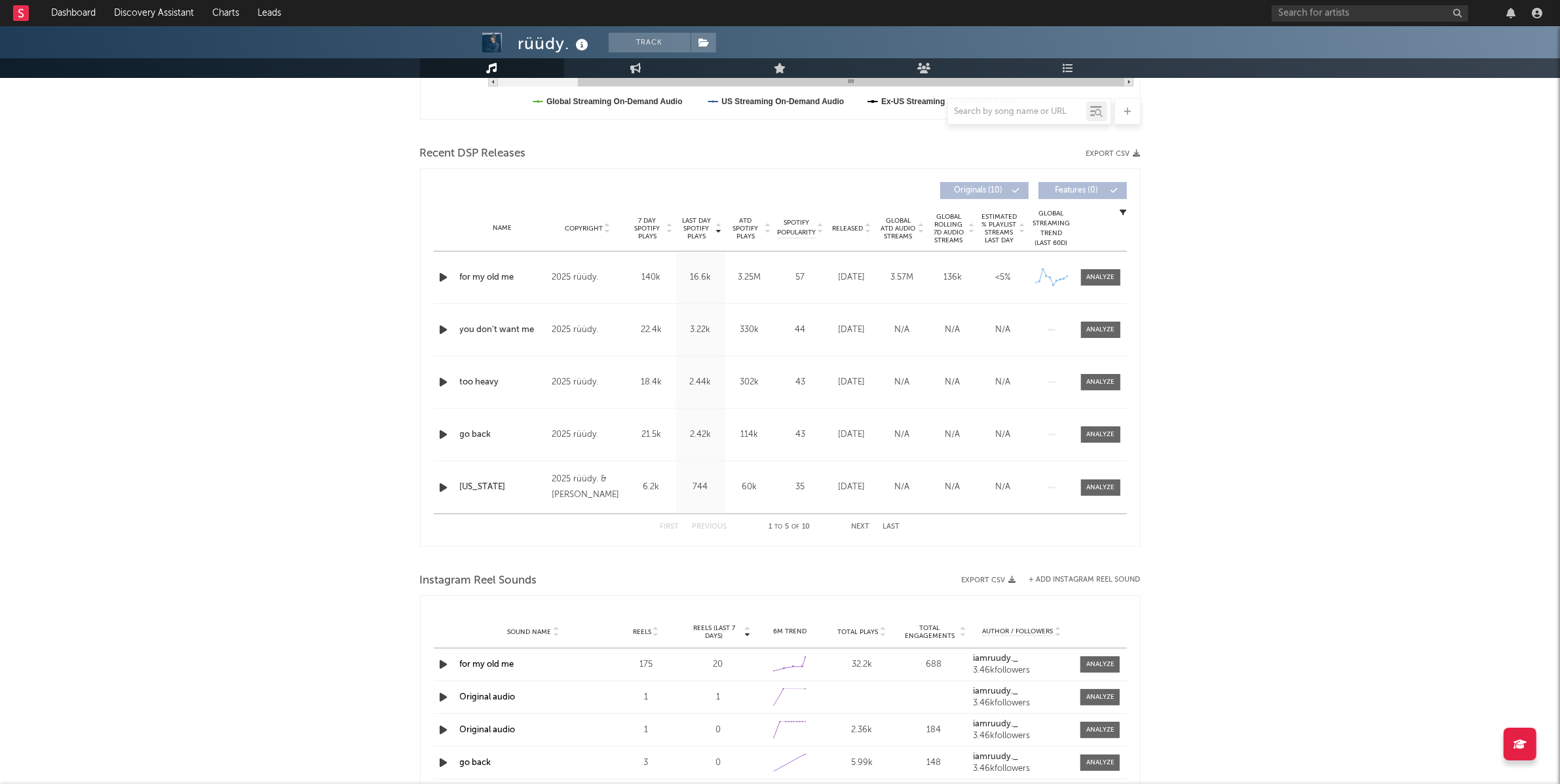
scroll to position [313, 0]
